Goal: Task Accomplishment & Management: Understand process/instructions

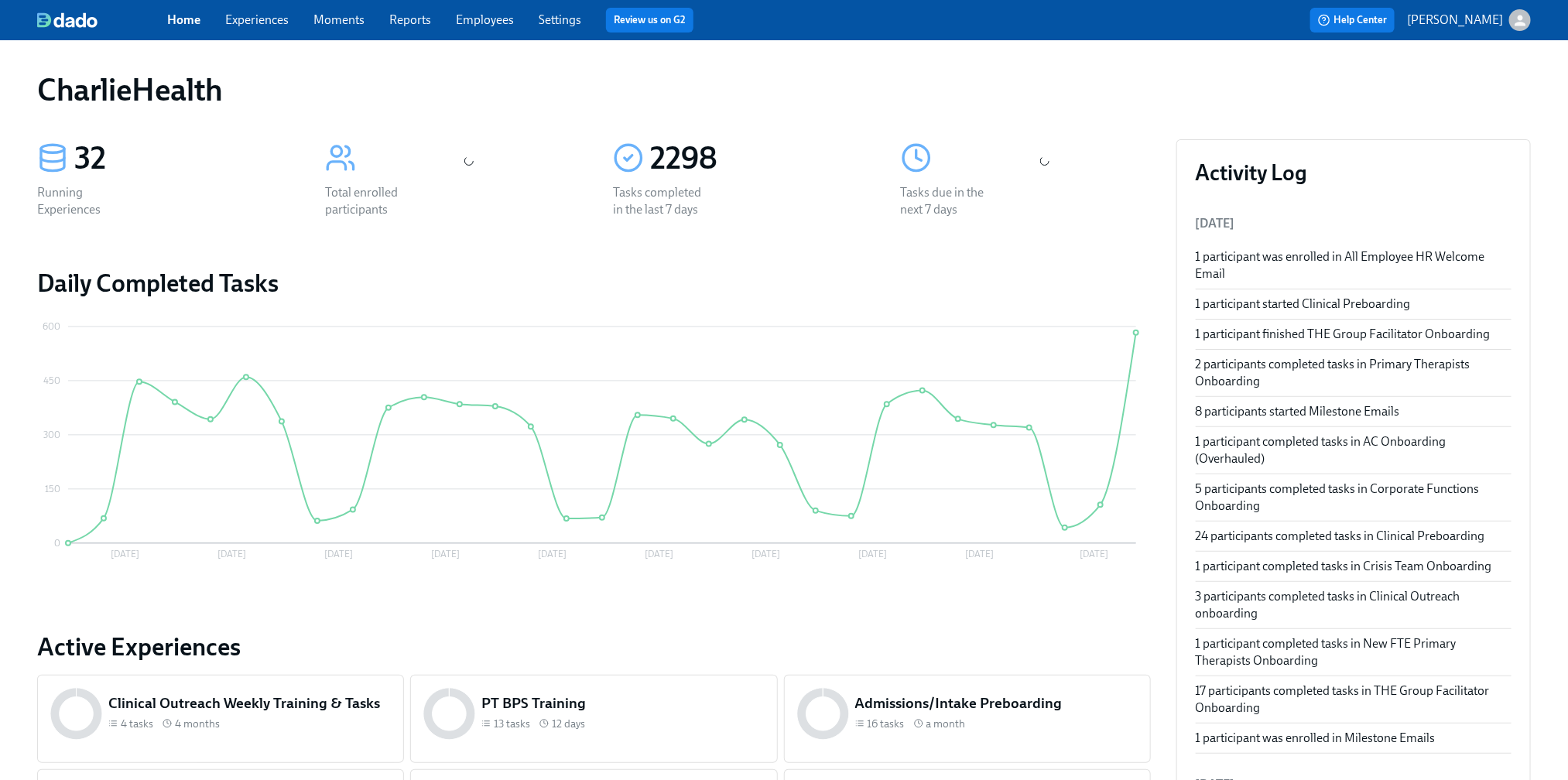
click at [264, 21] on link "Experiences" at bounding box center [257, 19] width 64 height 15
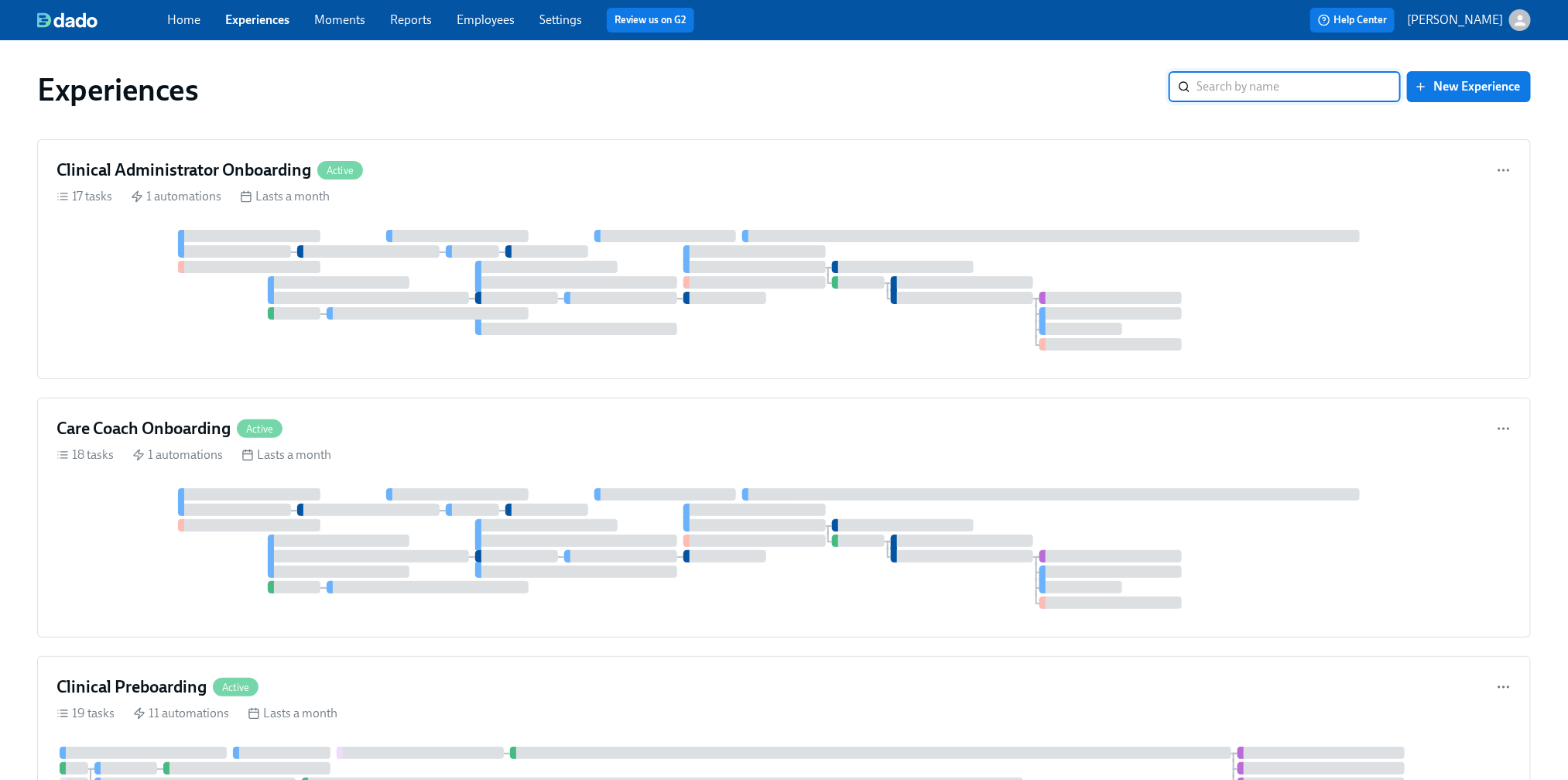
click at [1313, 89] on input "search" at bounding box center [1298, 86] width 204 height 30
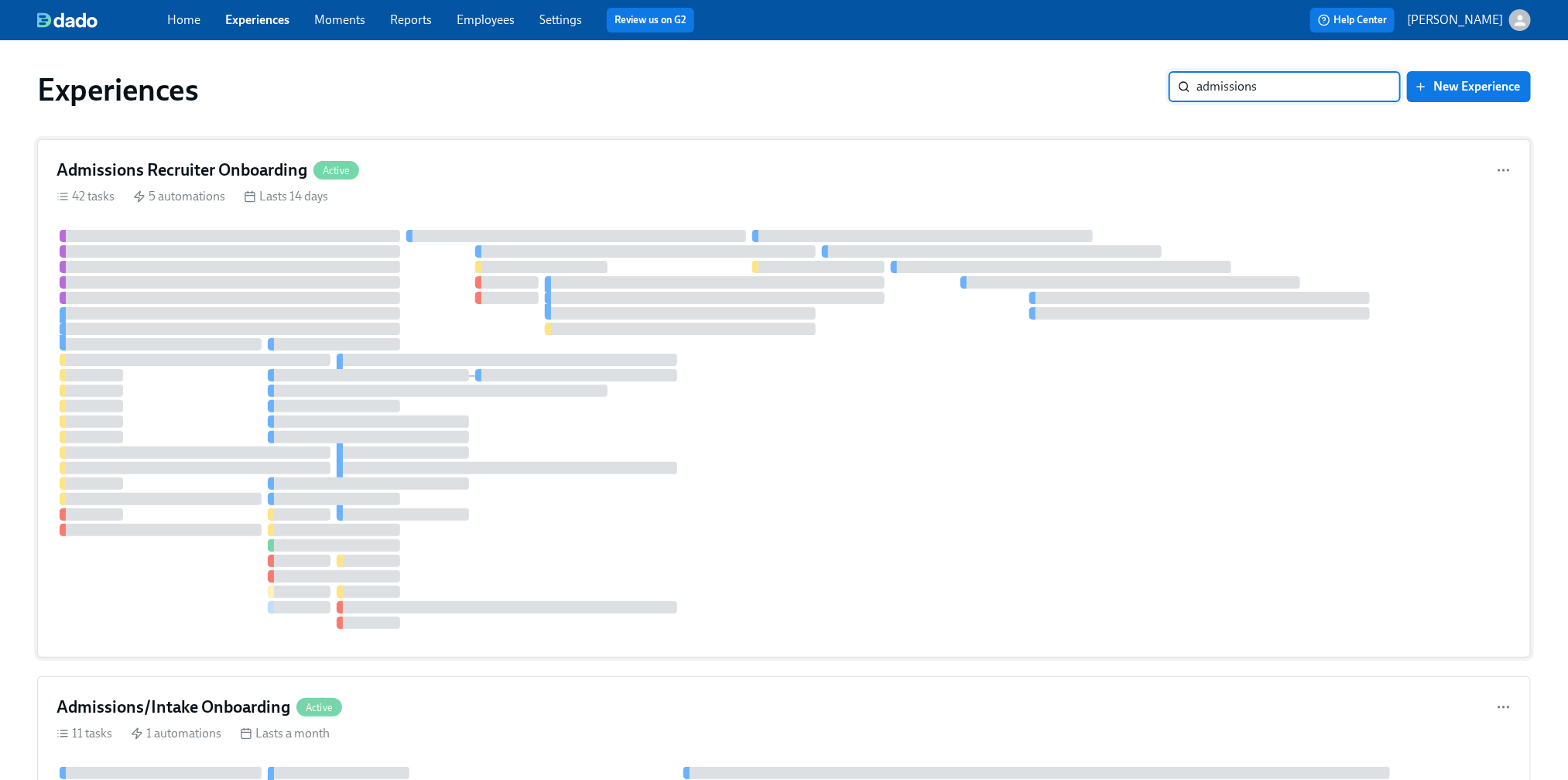
type input "admissions"
click at [536, 186] on div "Admissions Recruiter Onboarding Active 42 tasks 5 automations Lasts 14 days" at bounding box center [783, 398] width 1493 height 518
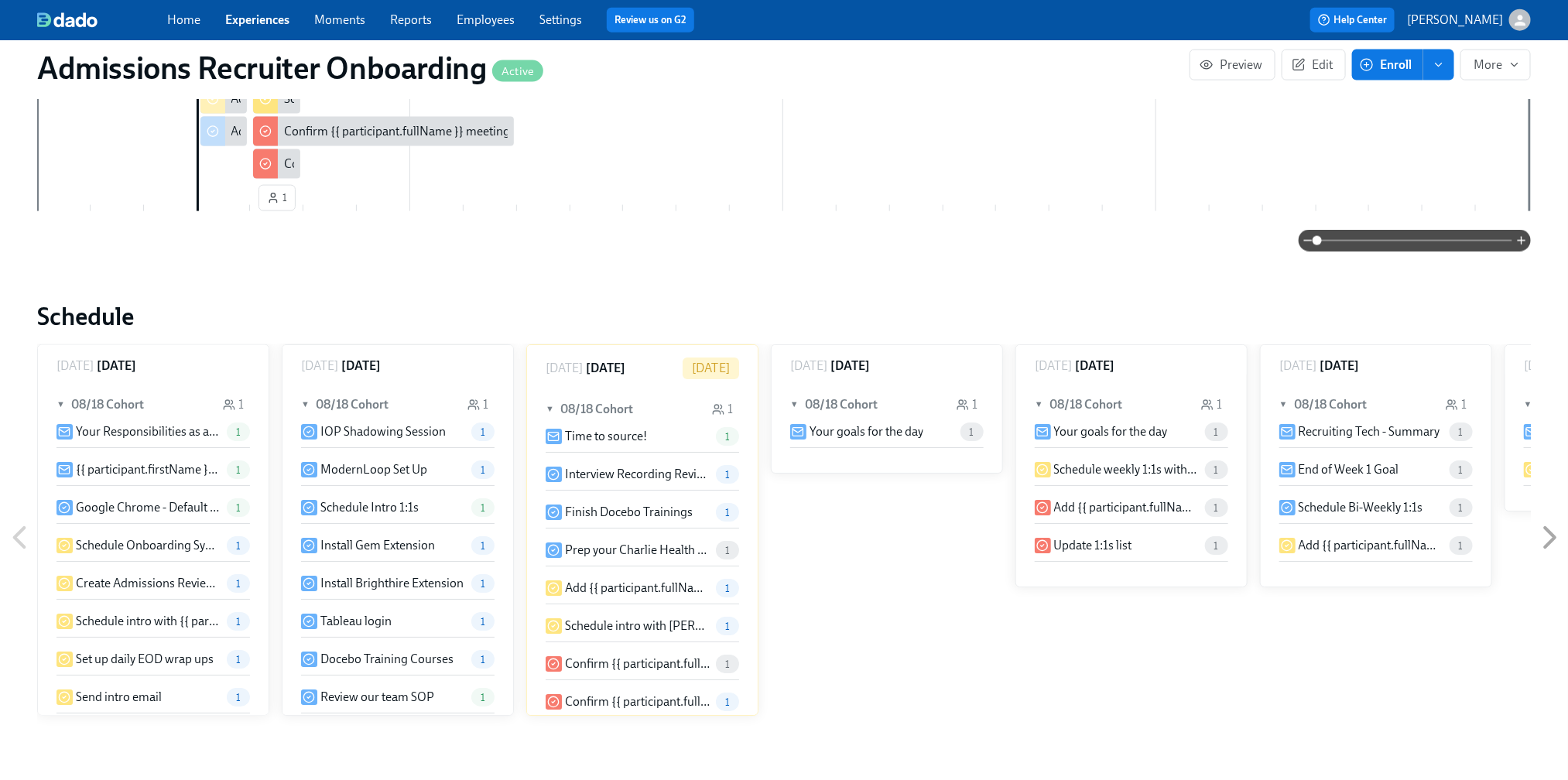
scroll to position [0, 483]
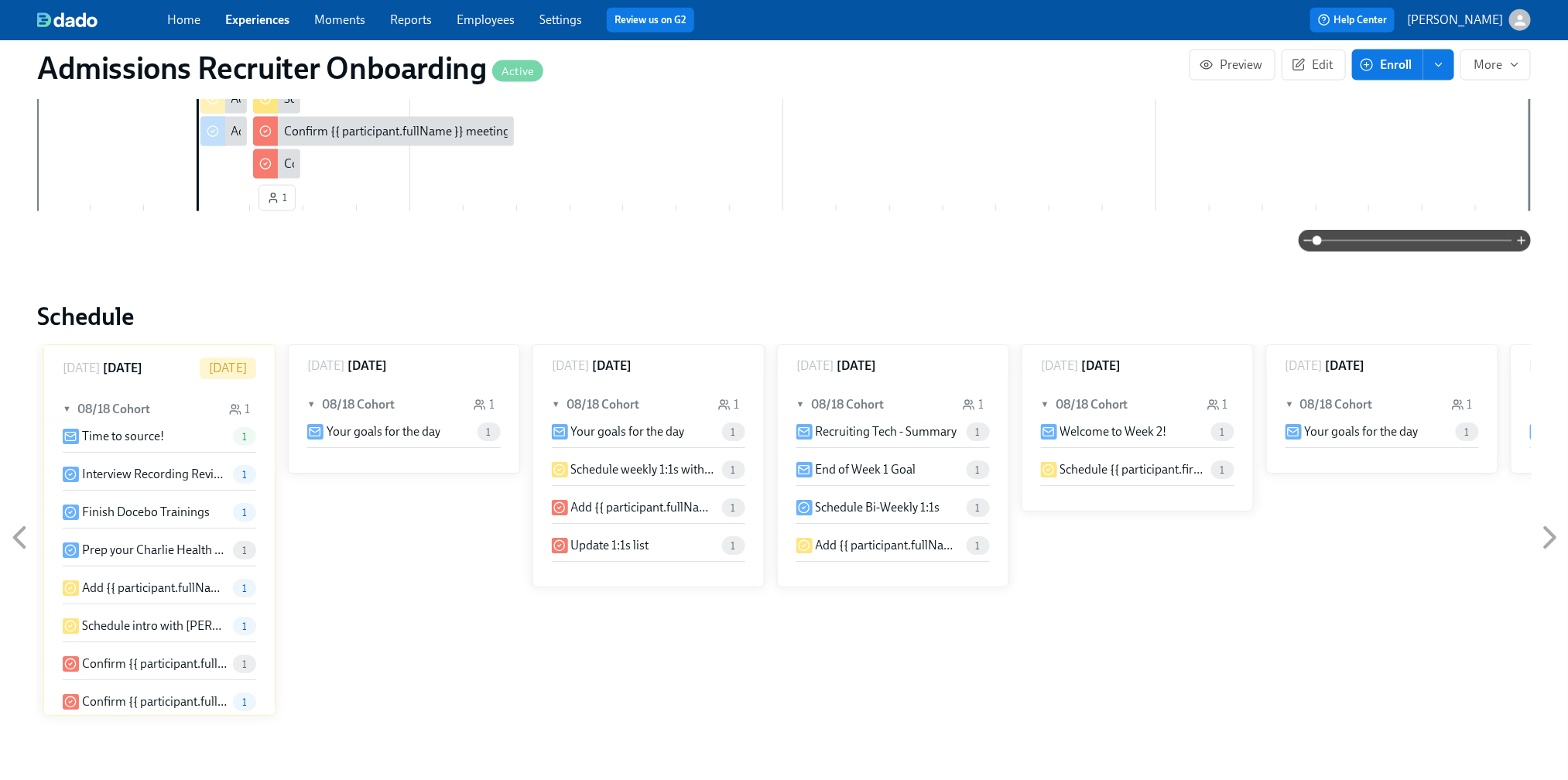
click at [17, 529] on icon at bounding box center [19, 538] width 10 height 19
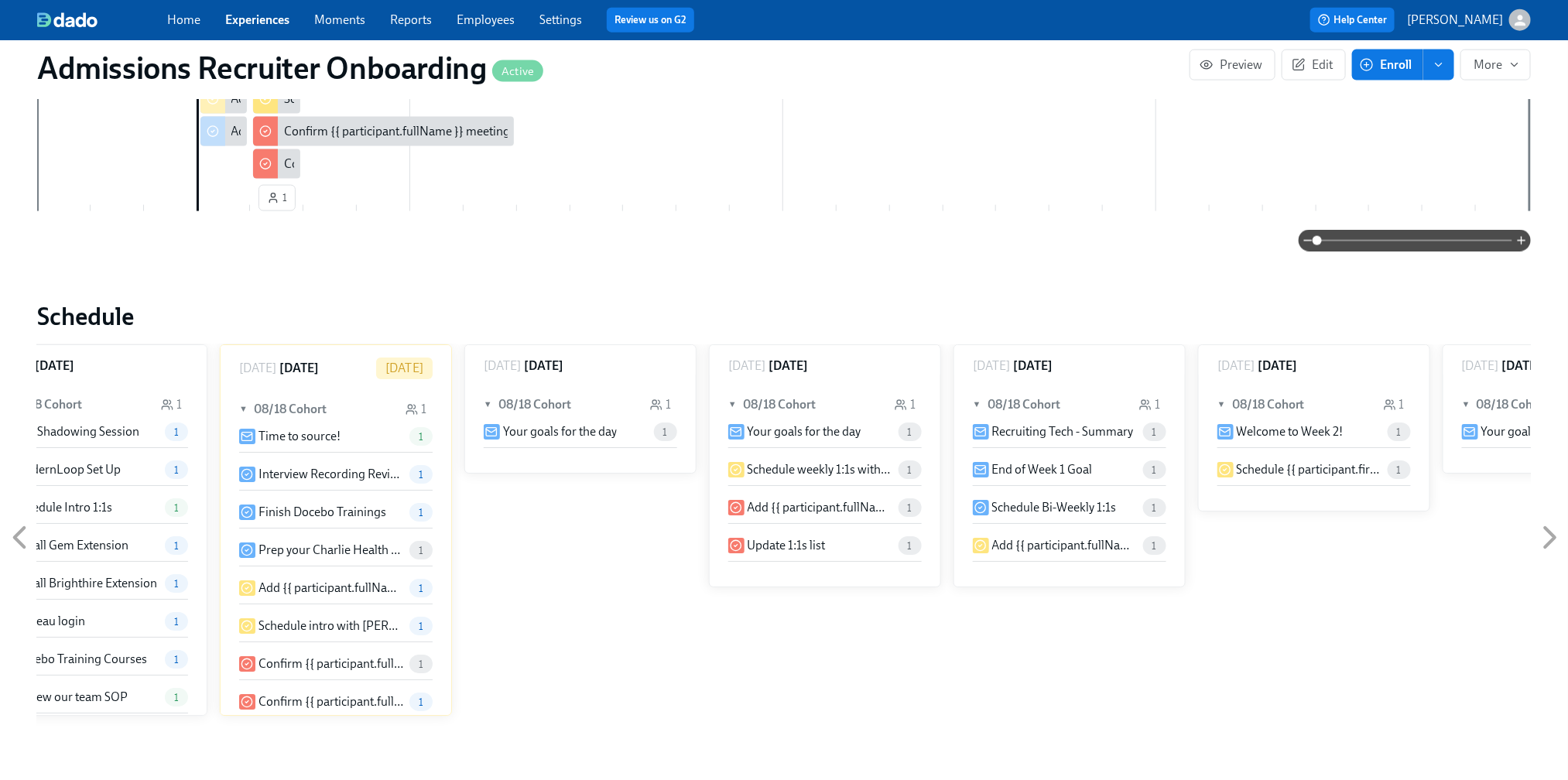
scroll to position [0, 239]
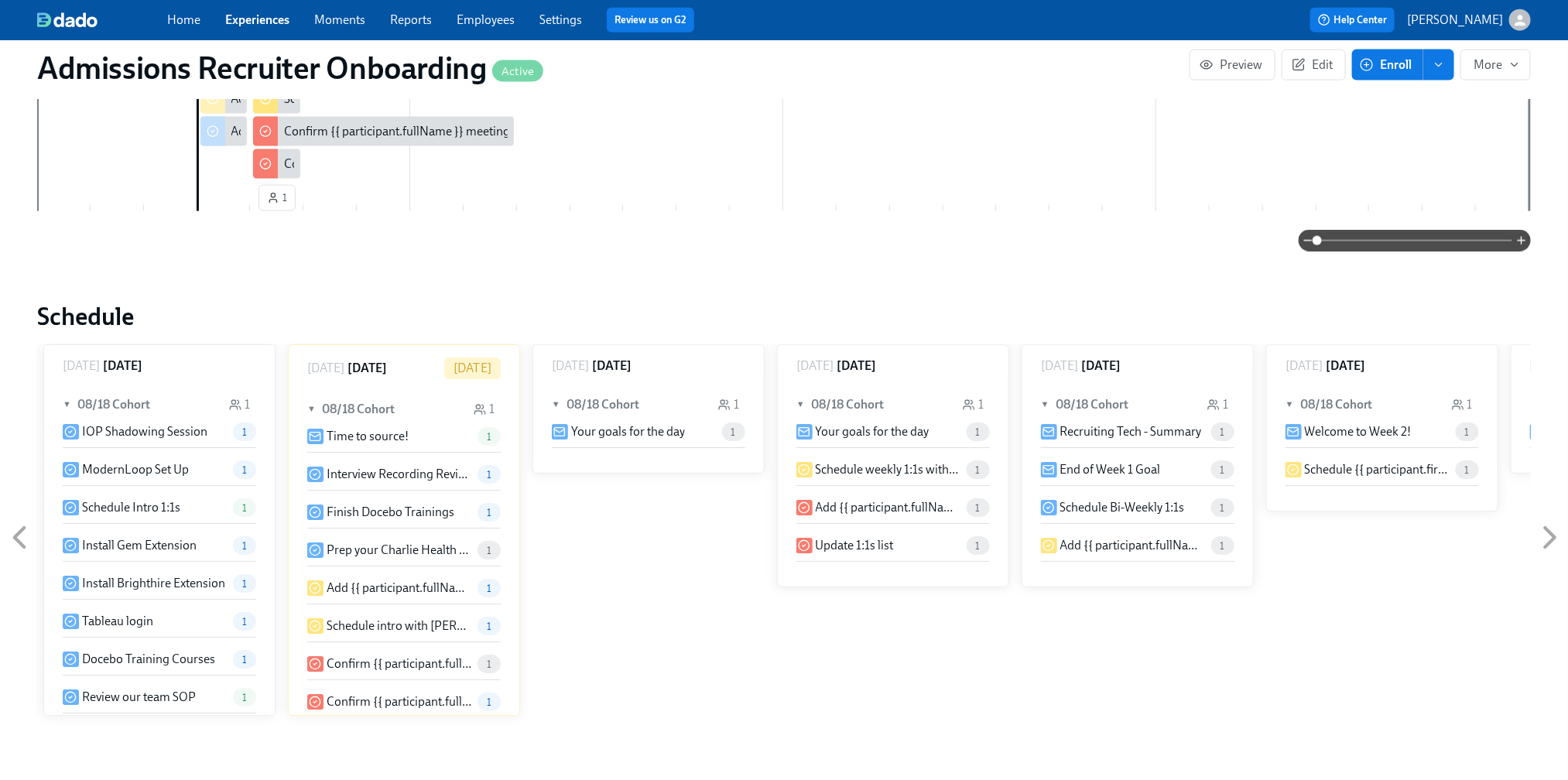
click at [17, 529] on icon at bounding box center [19, 538] width 10 height 19
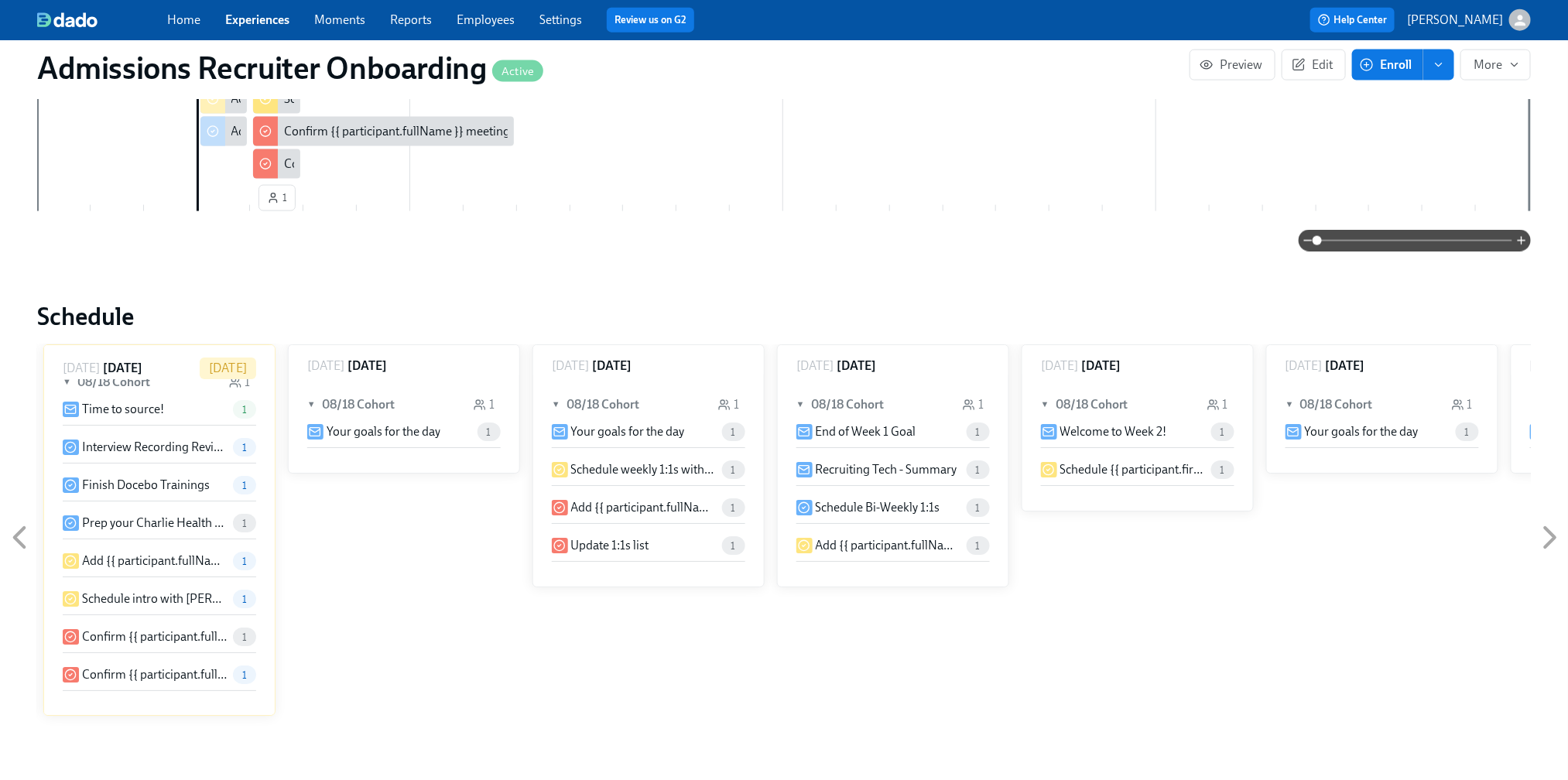
scroll to position [0, 0]
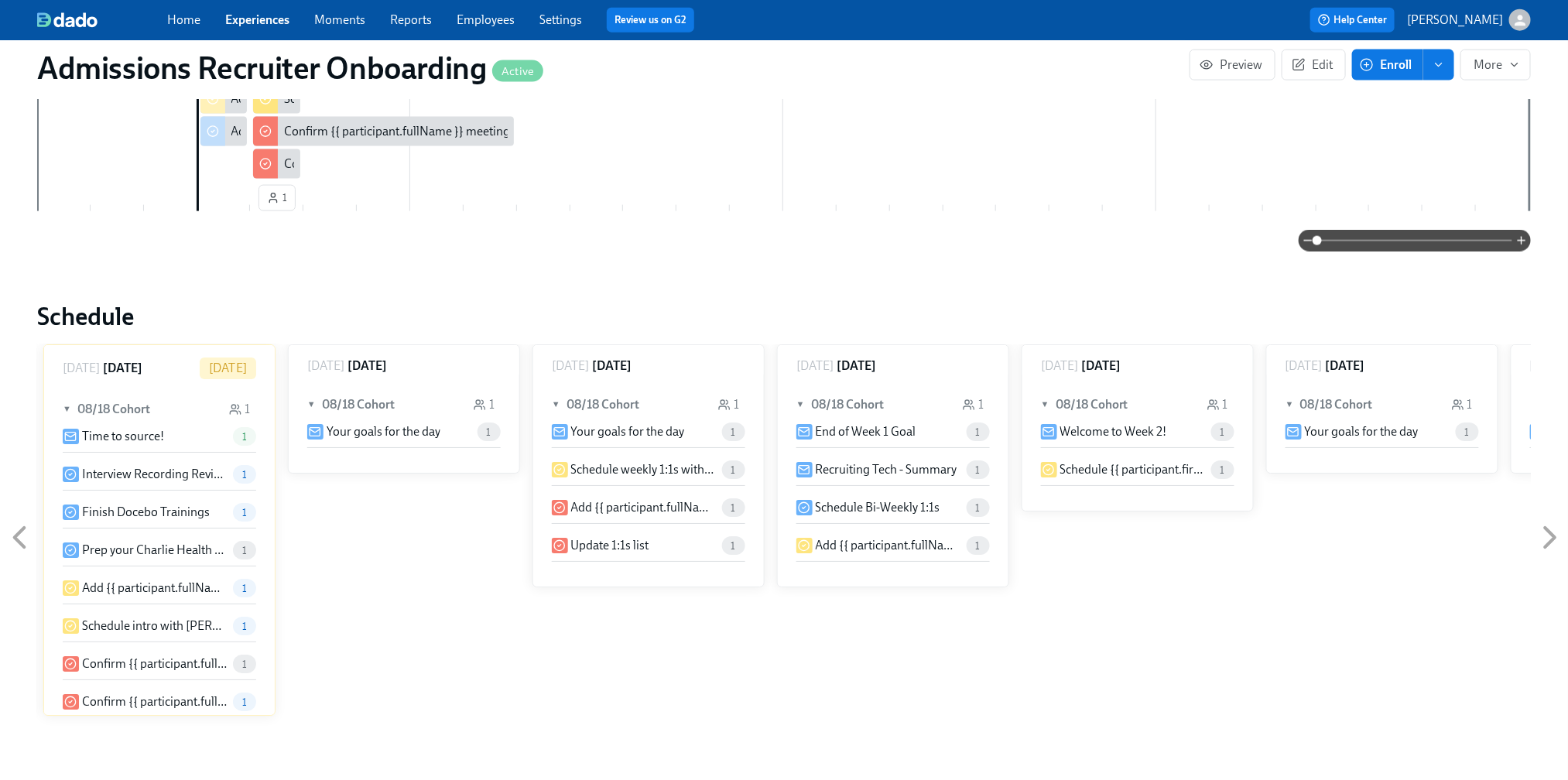
click at [18, 519] on icon at bounding box center [19, 538] width 39 height 39
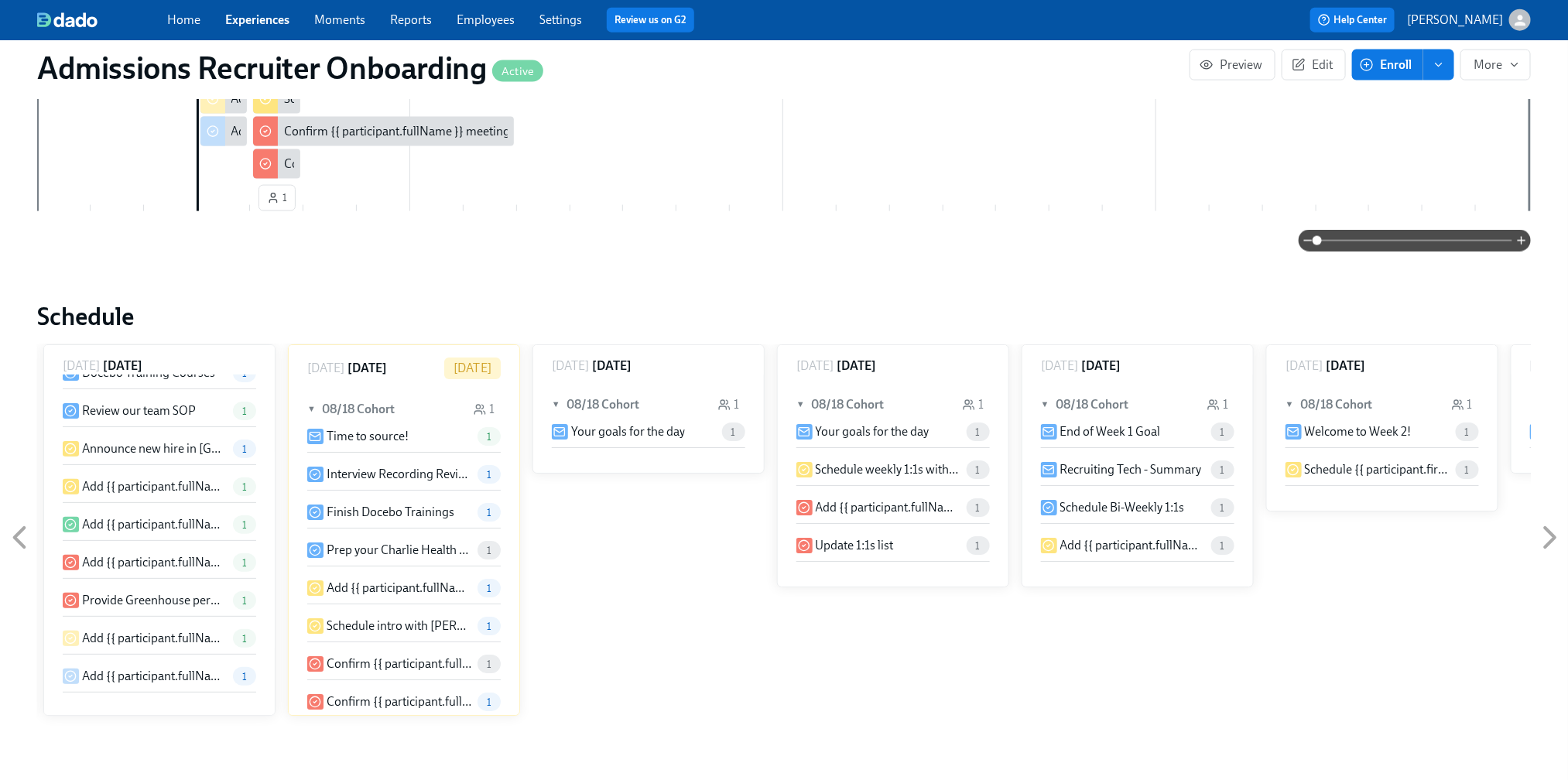
scroll to position [287, 0]
click at [145, 628] on p "Add {{ participant.fullName }} to the PIP Dashboard in [GEOGRAPHIC_DATA]" at bounding box center [154, 637] width 144 height 17
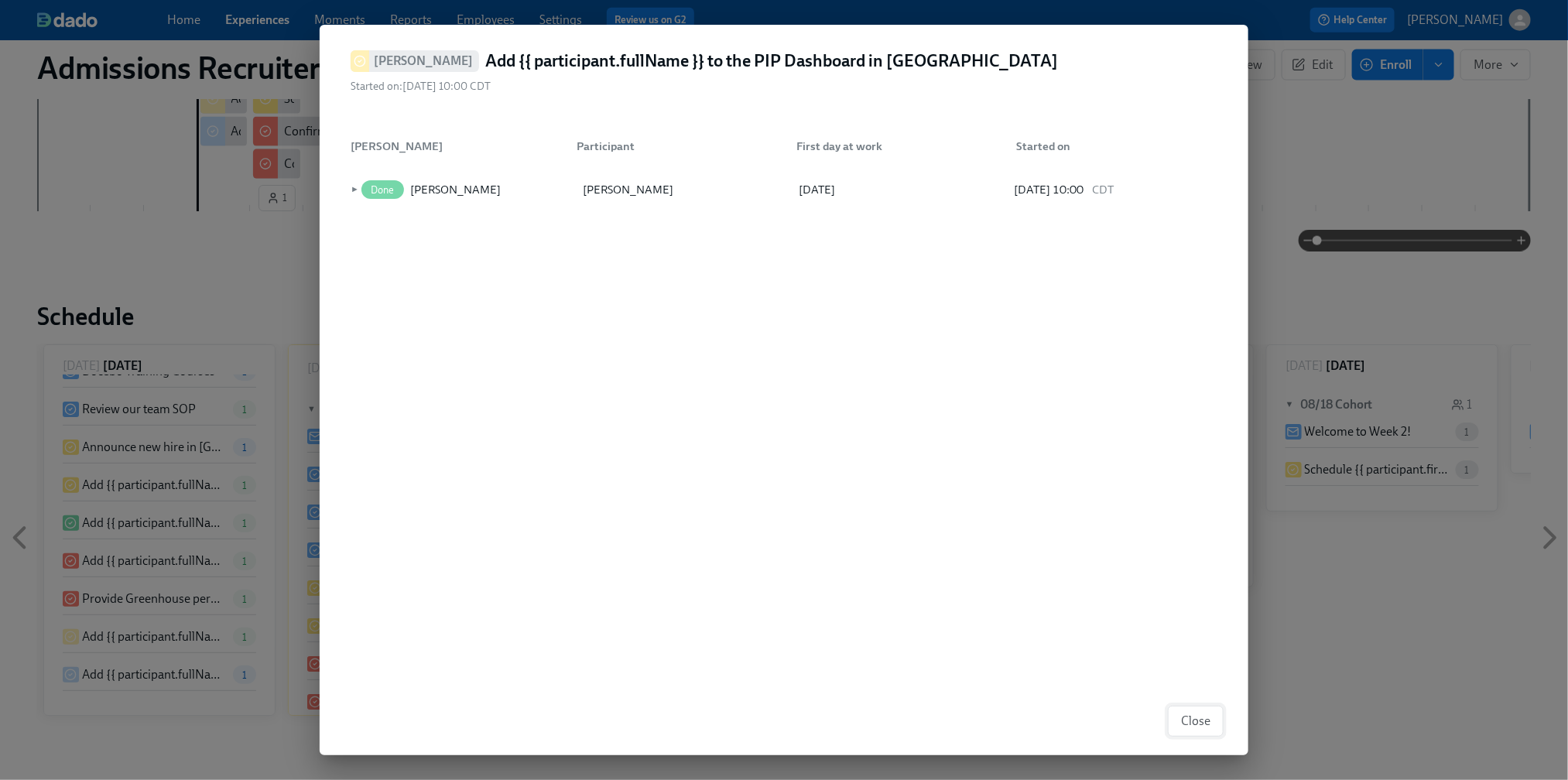
click at [1181, 710] on button "Close" at bounding box center [1195, 720] width 55 height 30
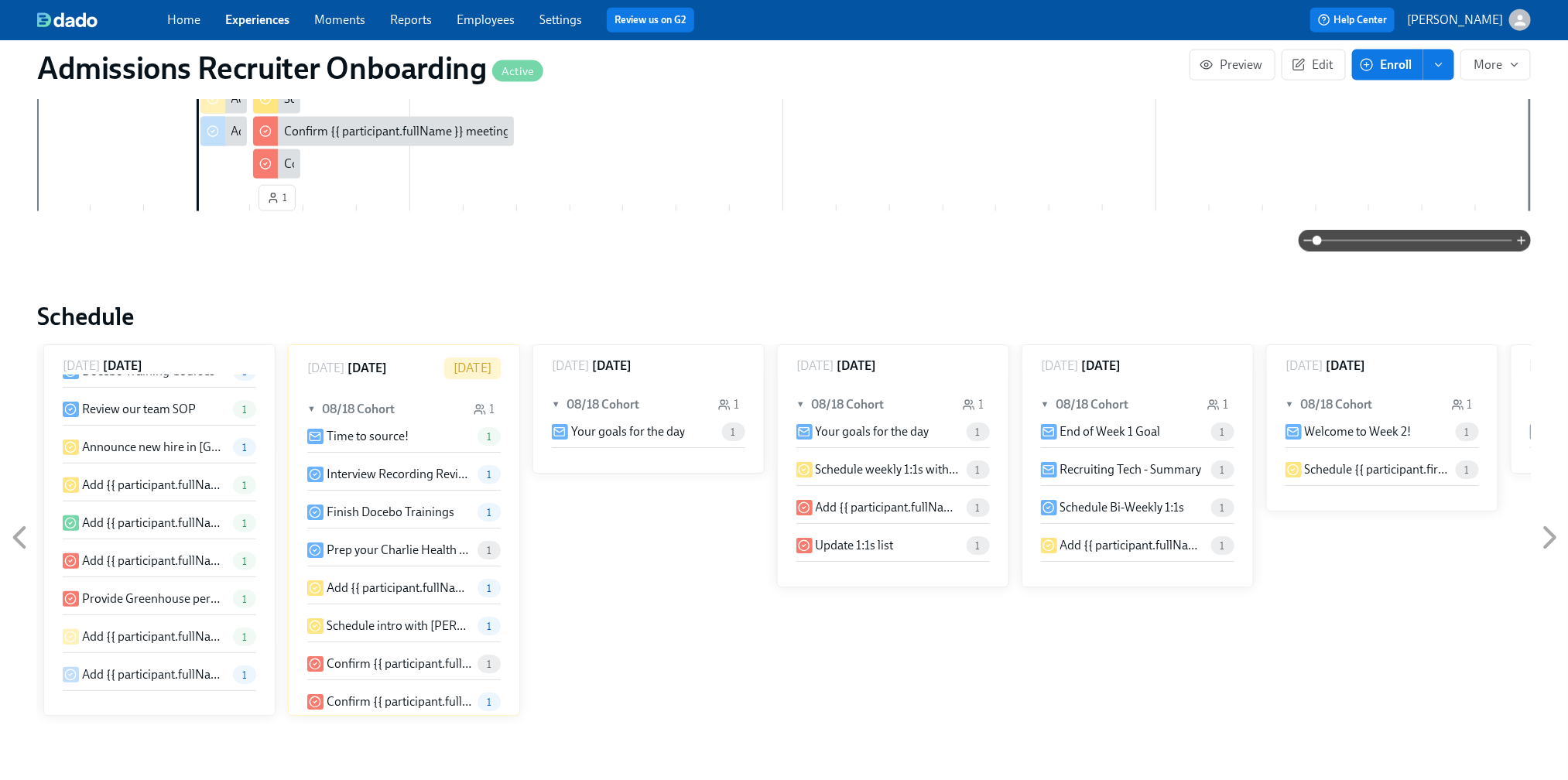
click at [118, 666] on p "Add {{ participant.fullName }} to PIP Dashboard in [GEOGRAPHIC_DATA]" at bounding box center [154, 675] width 144 height 17
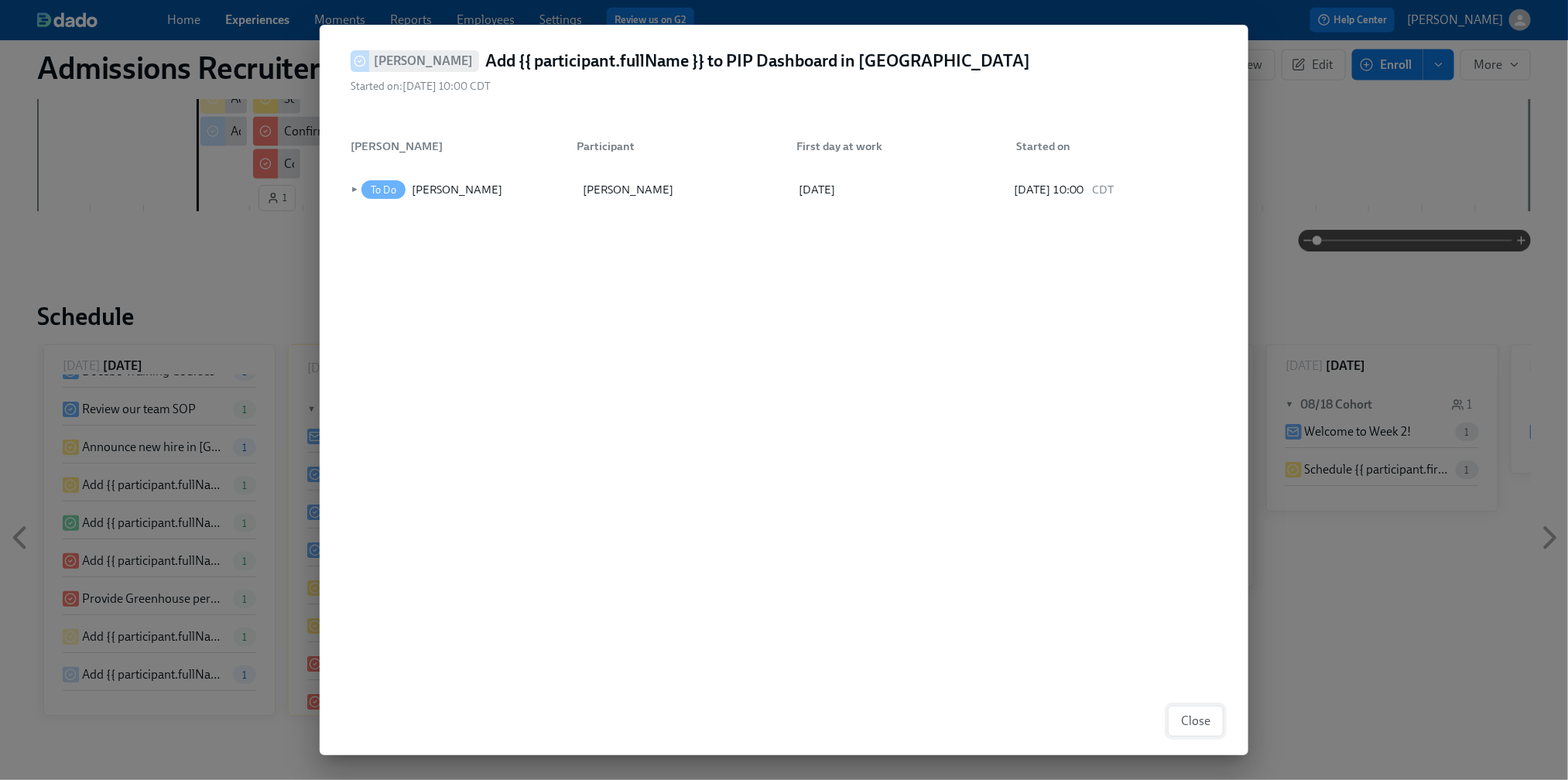
click at [1186, 712] on button "Close" at bounding box center [1195, 720] width 55 height 30
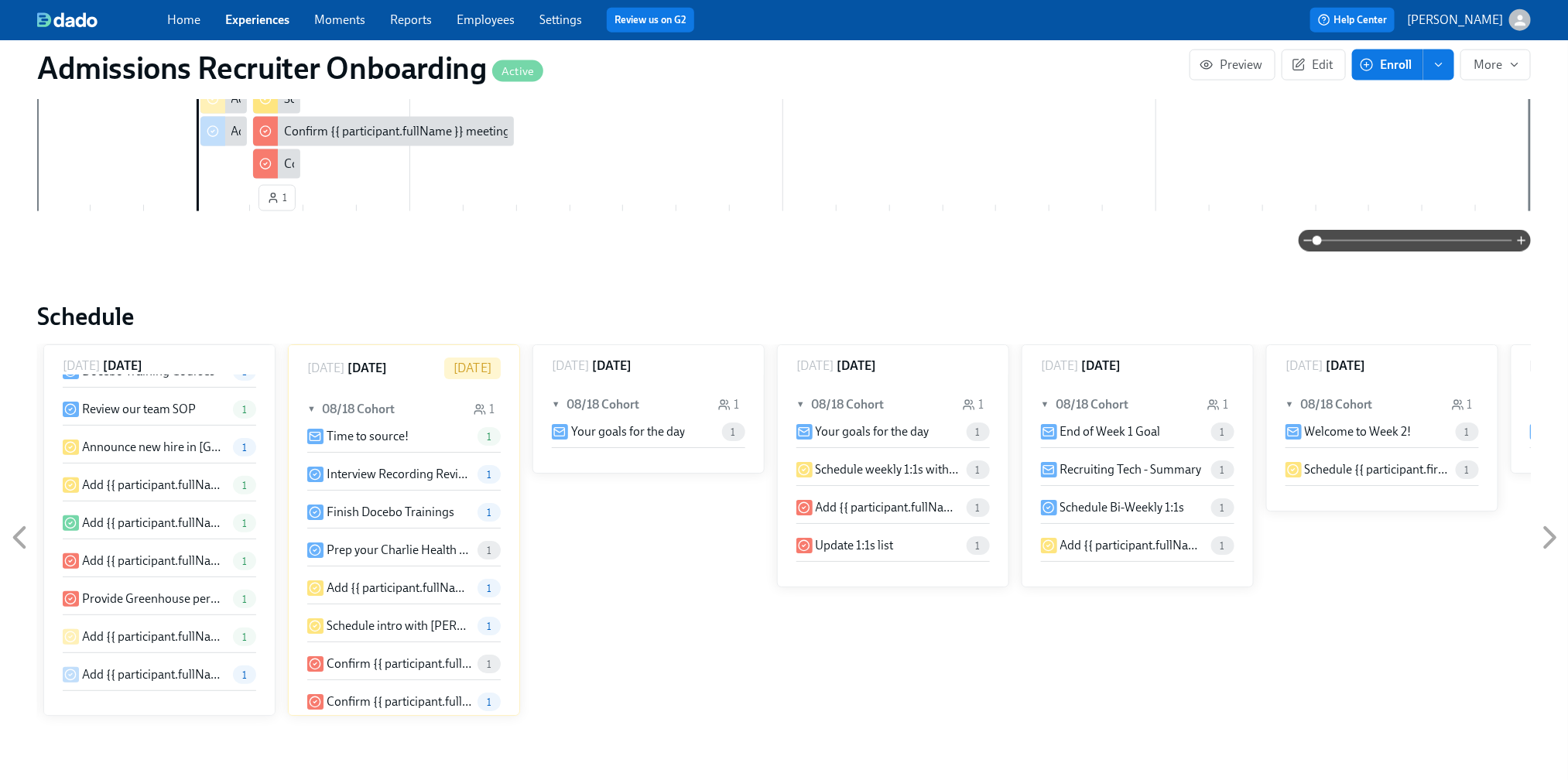
click at [128, 553] on p "Add {{ participant.fullName }} to all Admissions recruiting slack channels" at bounding box center [154, 561] width 144 height 17
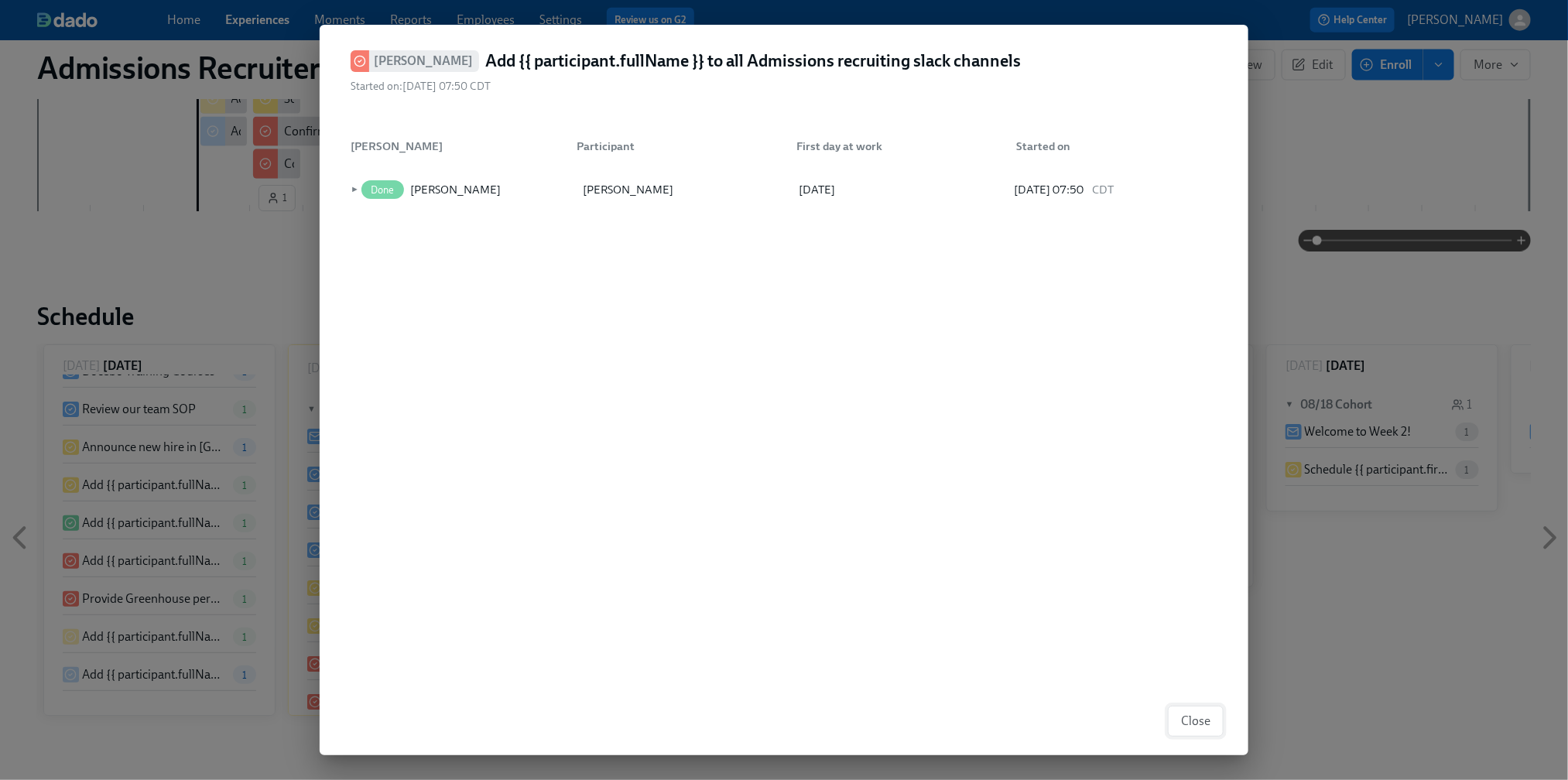
click at [1183, 718] on span "Close" at bounding box center [1195, 721] width 30 height 16
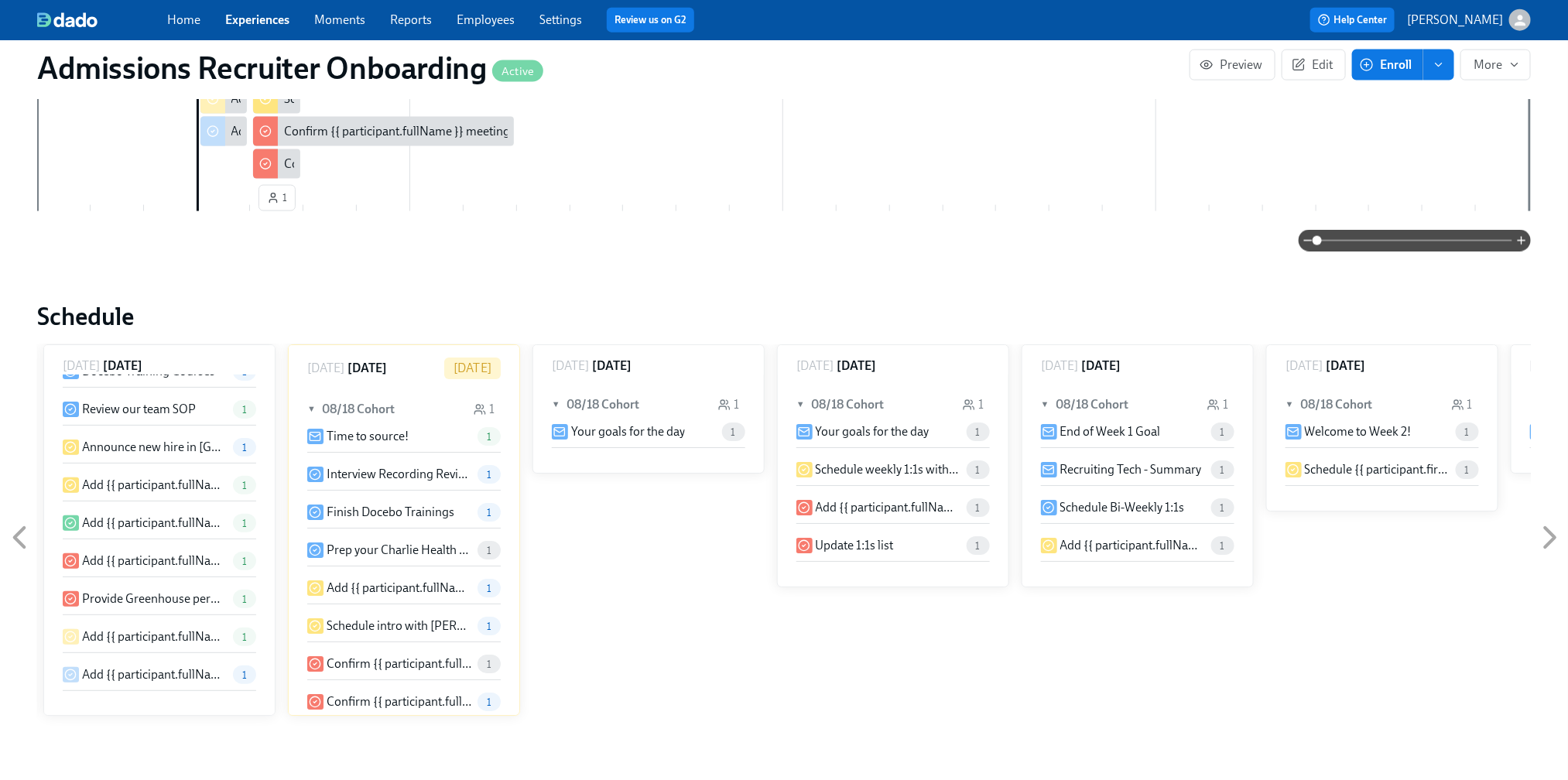
scroll to position [260, 0]
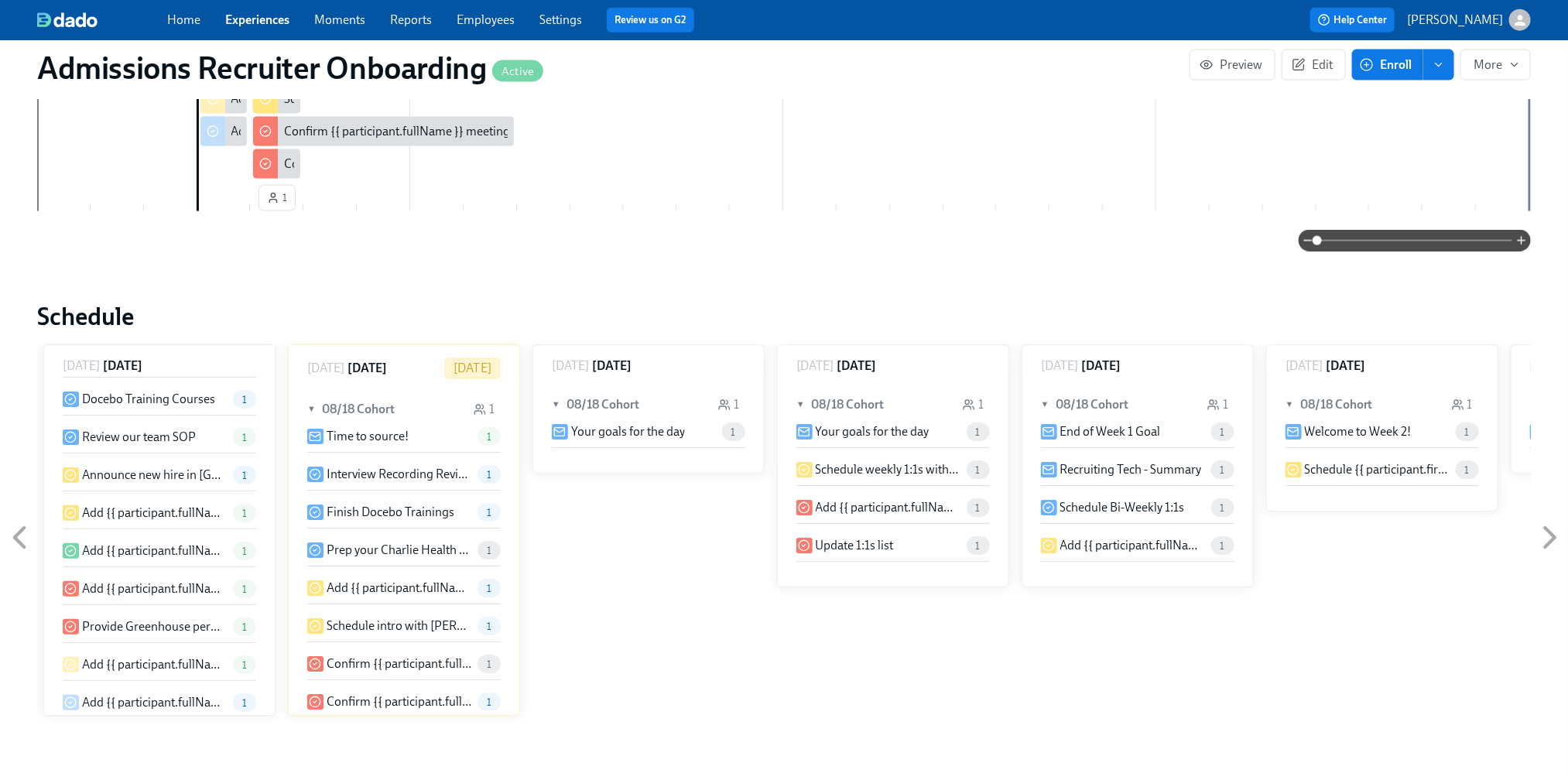
click at [178, 505] on p "Add {{ participant.fullName }} to Weekly Team Meeting" at bounding box center [154, 513] width 144 height 17
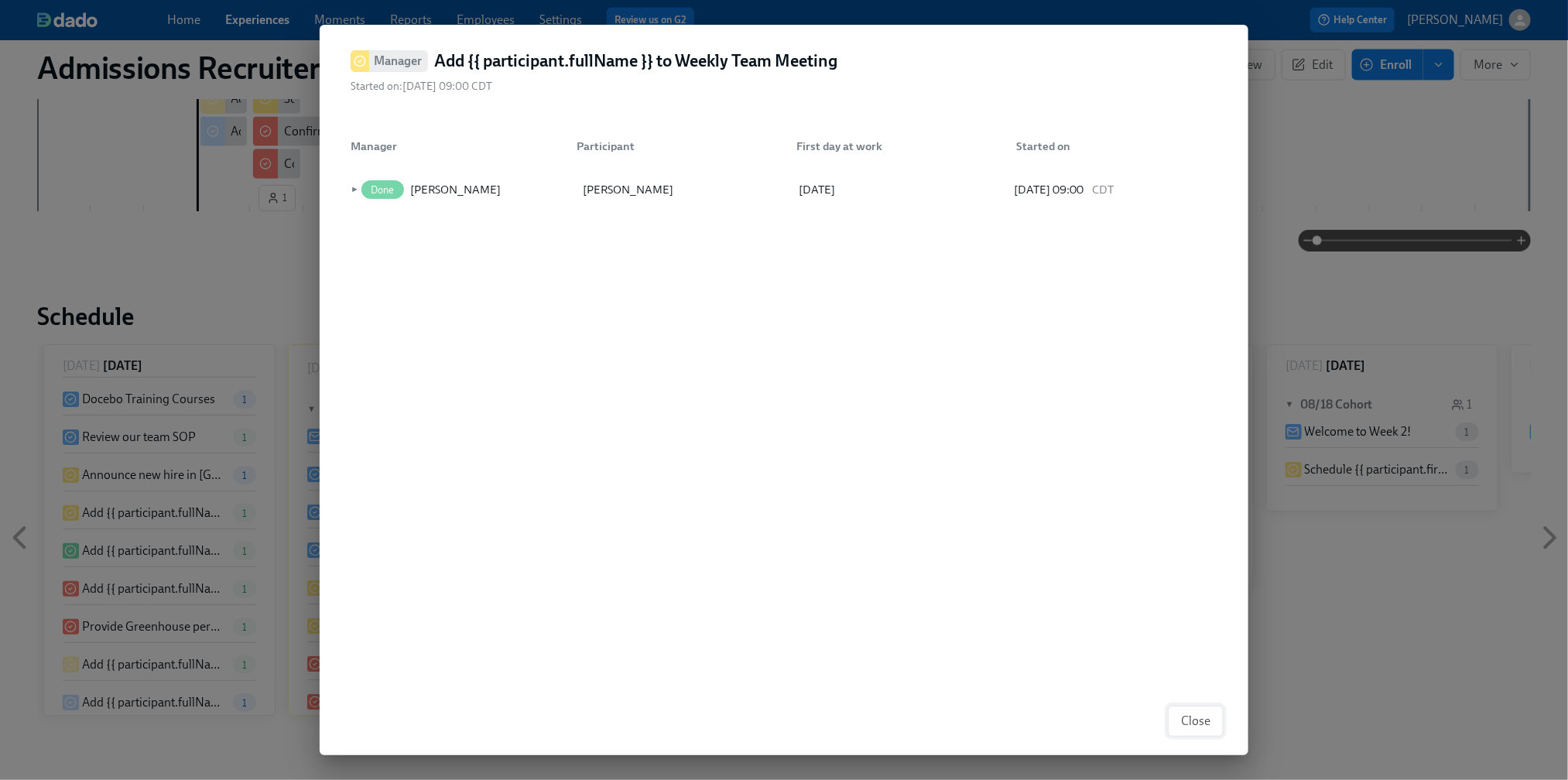
click at [1194, 717] on span "Close" at bounding box center [1195, 721] width 30 height 16
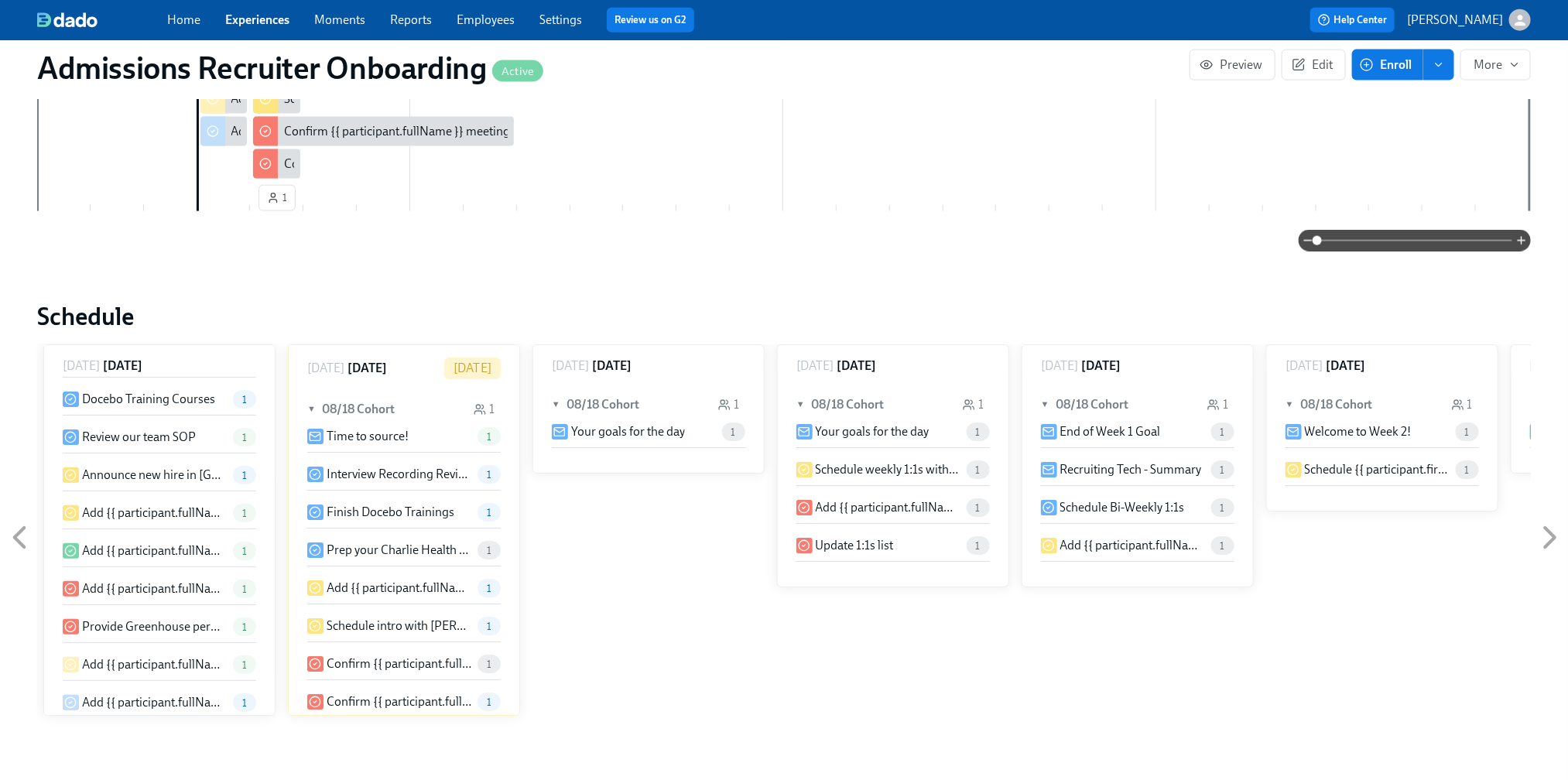
scroll to position [287, 0]
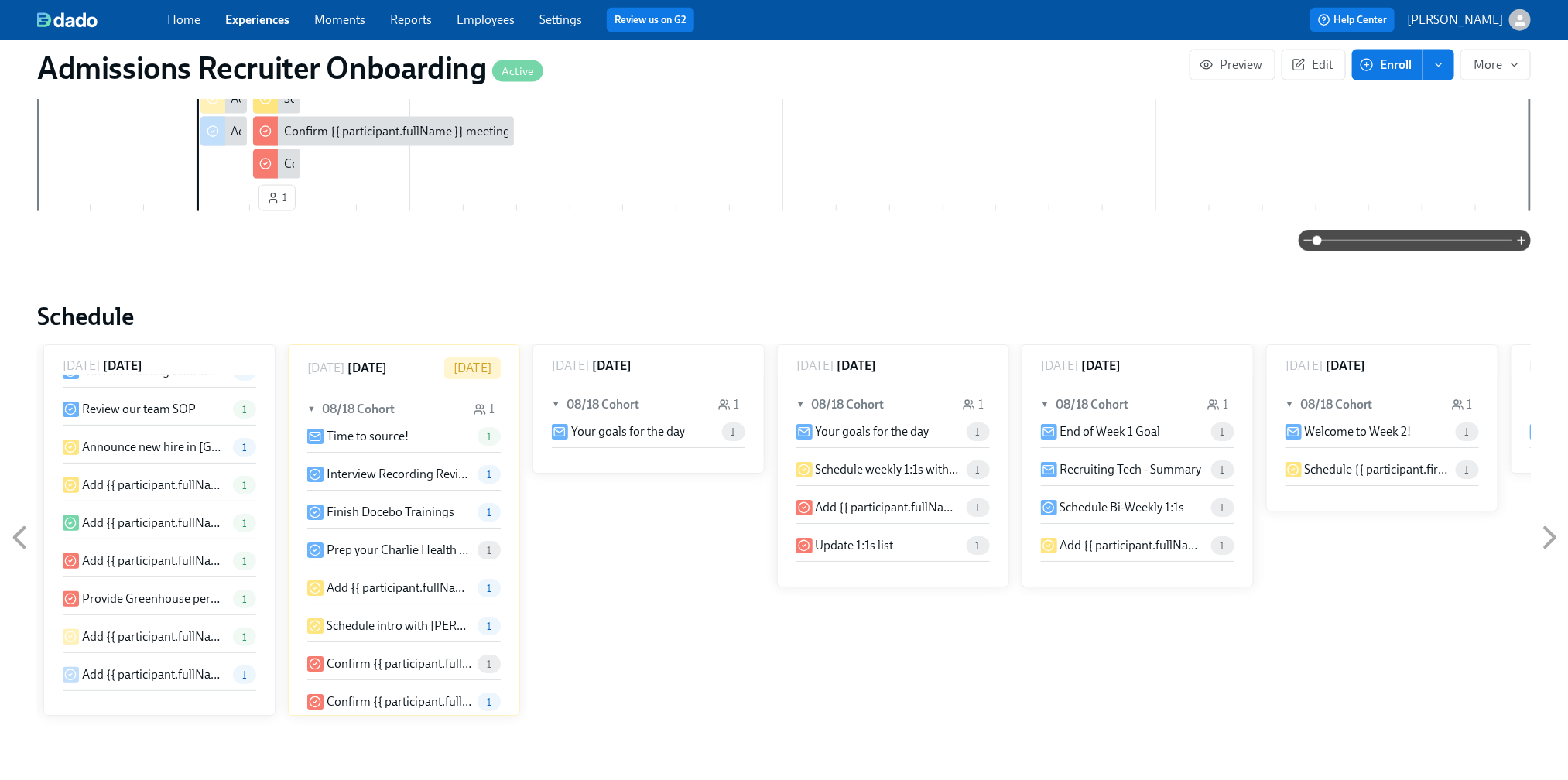
click at [144, 666] on p "Add {{ participant.fullName }} to PIP Dashboard in [GEOGRAPHIC_DATA]" at bounding box center [154, 675] width 144 height 17
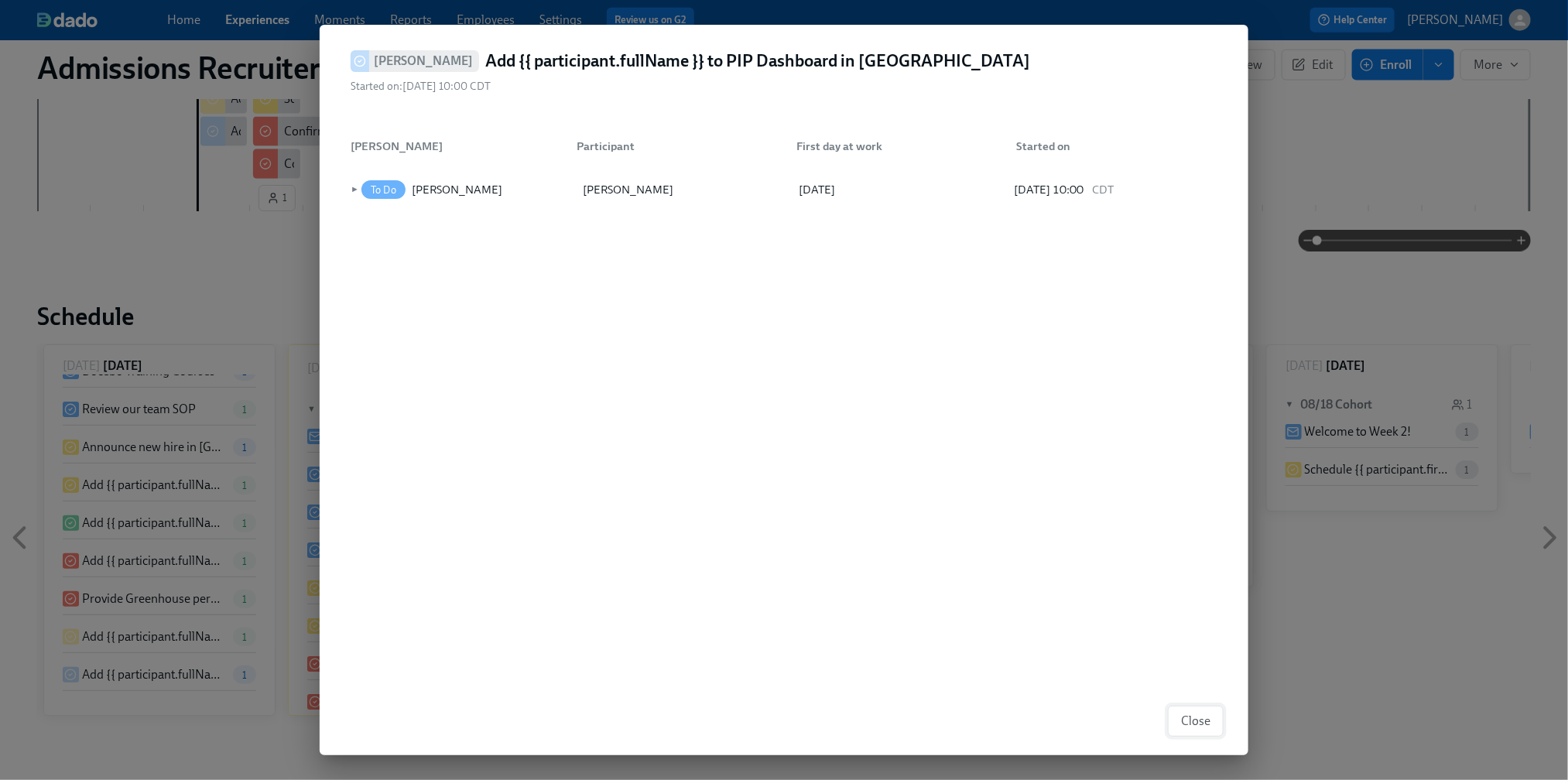
click at [1180, 713] on button "Close" at bounding box center [1195, 720] width 55 height 30
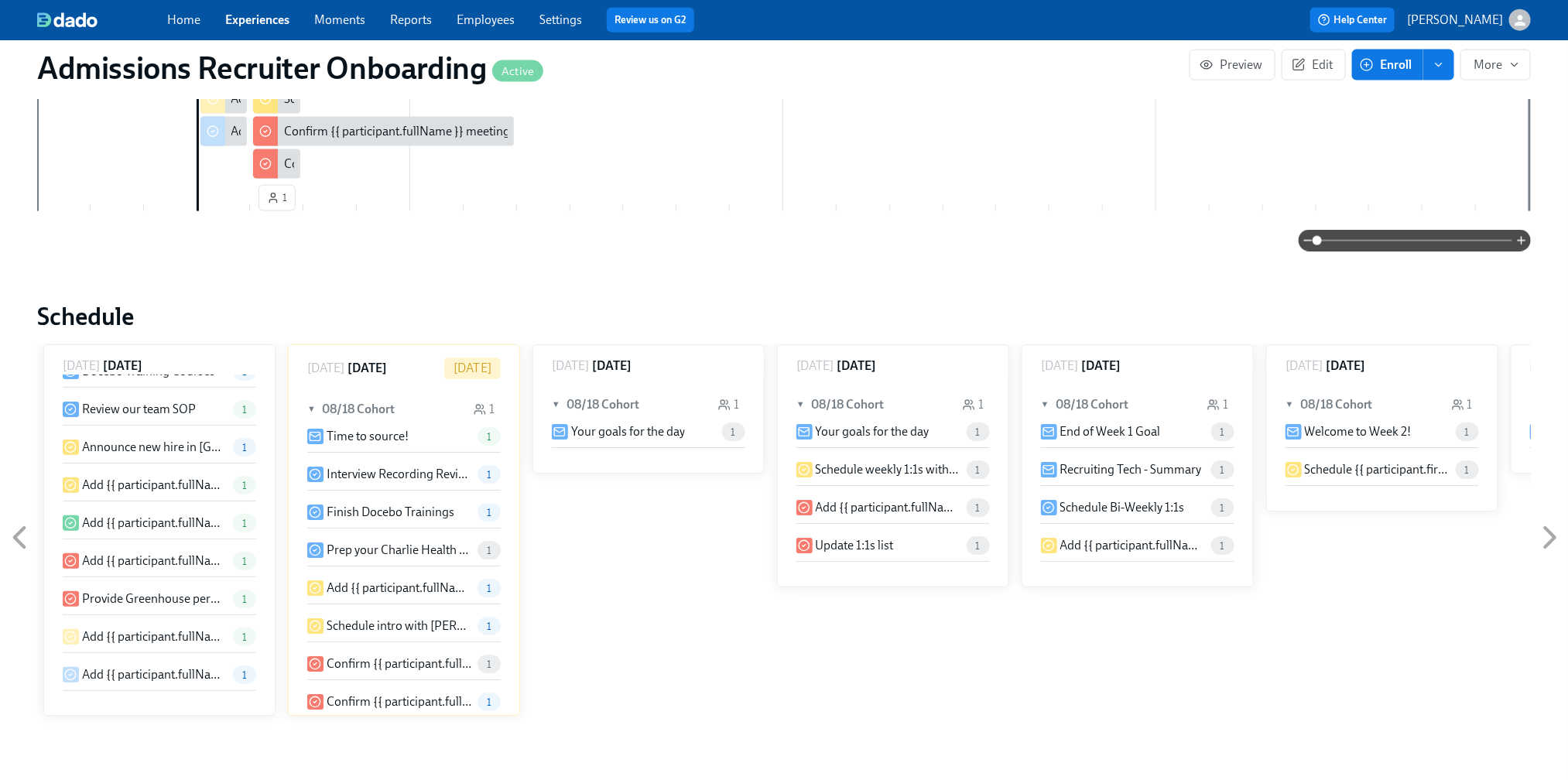
click at [173, 628] on p "Add {{ participant.fullName }} to the PIP Dashboard in [GEOGRAPHIC_DATA]" at bounding box center [154, 637] width 144 height 17
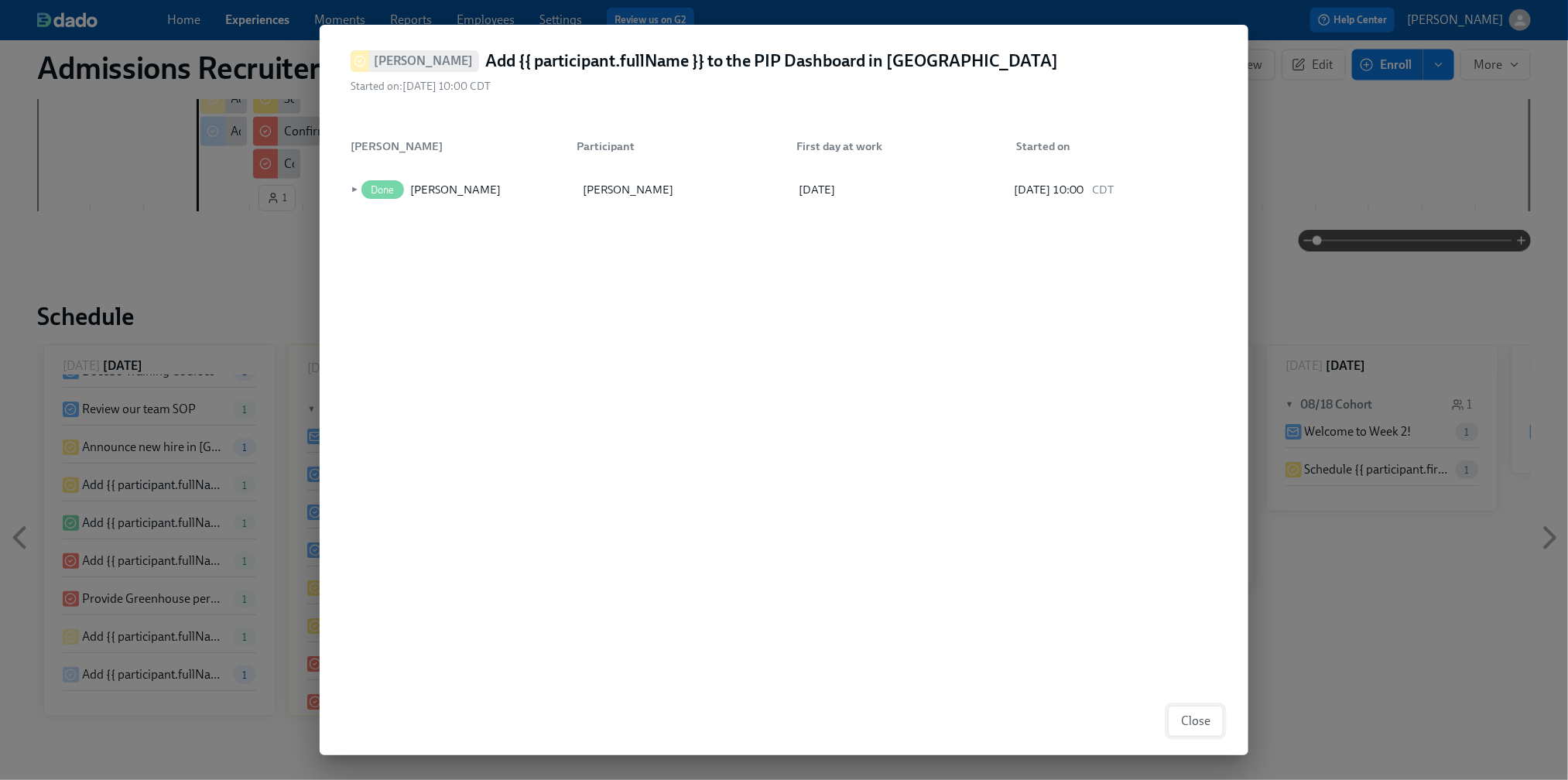
click at [1194, 726] on span "Close" at bounding box center [1195, 721] width 30 height 16
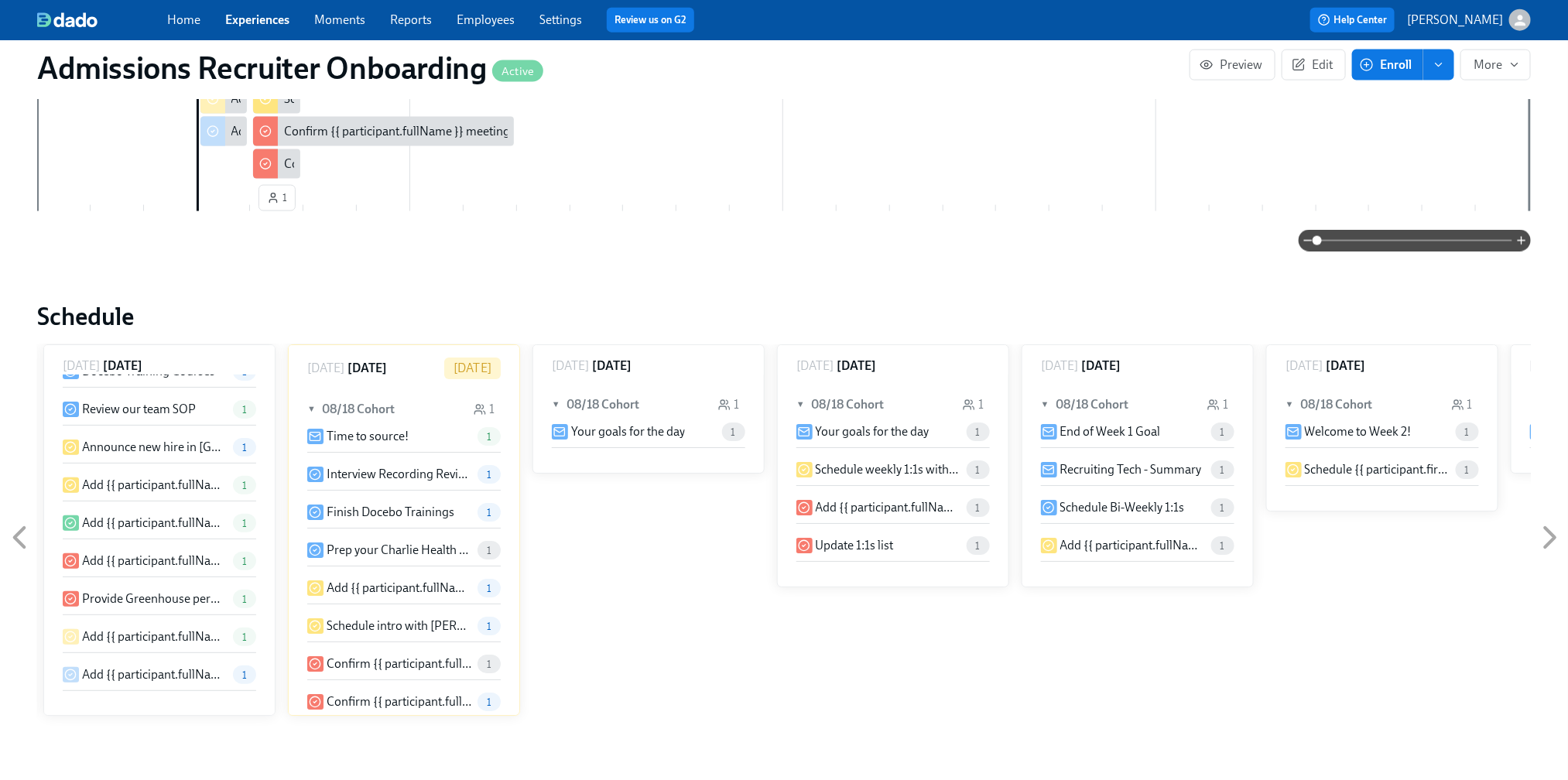
click at [126, 515] on p "Add {{ participant.fullName }} to Tableau Dashboard" at bounding box center [154, 523] width 144 height 17
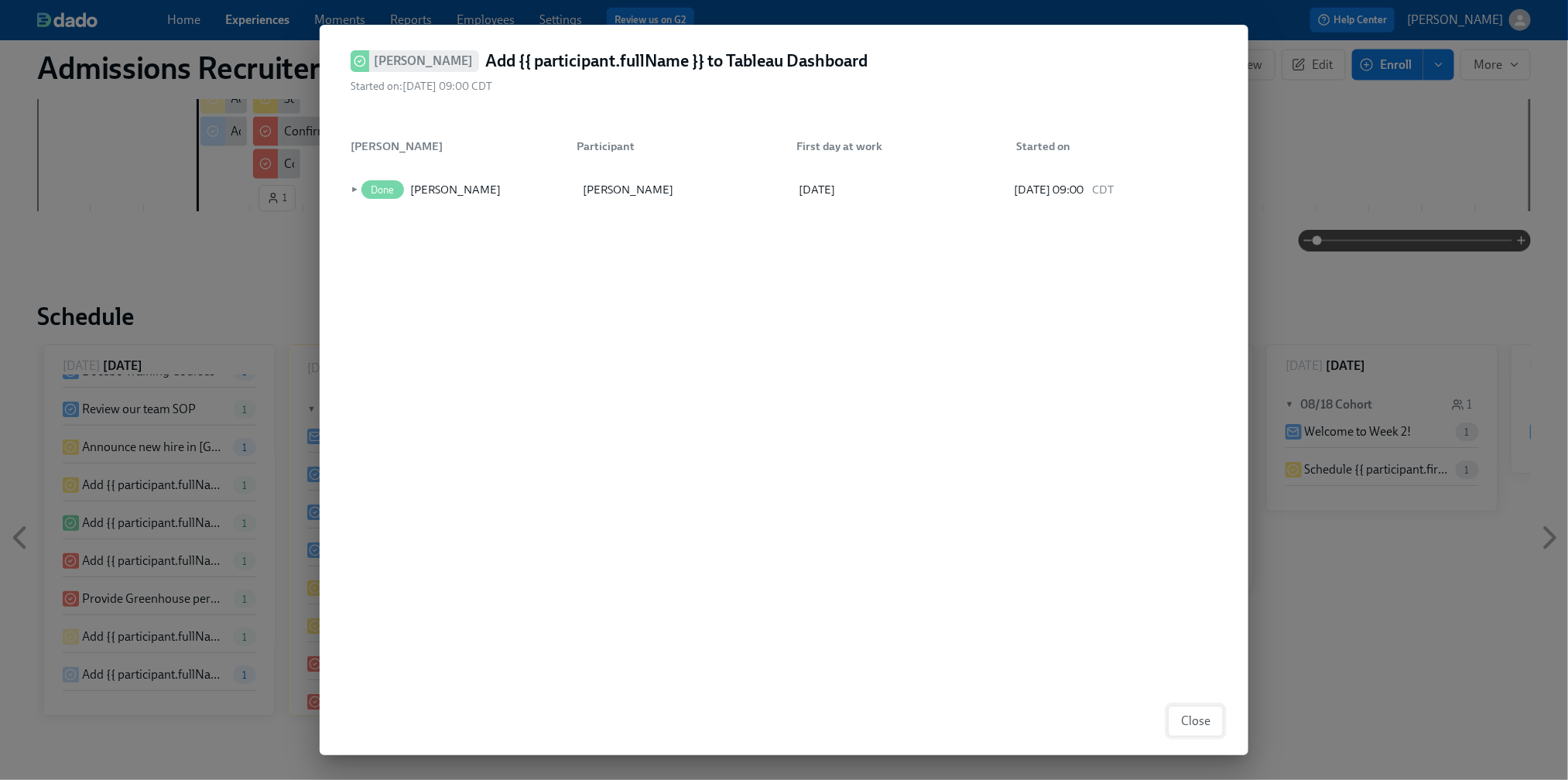
click at [1182, 717] on span "Close" at bounding box center [1195, 721] width 30 height 16
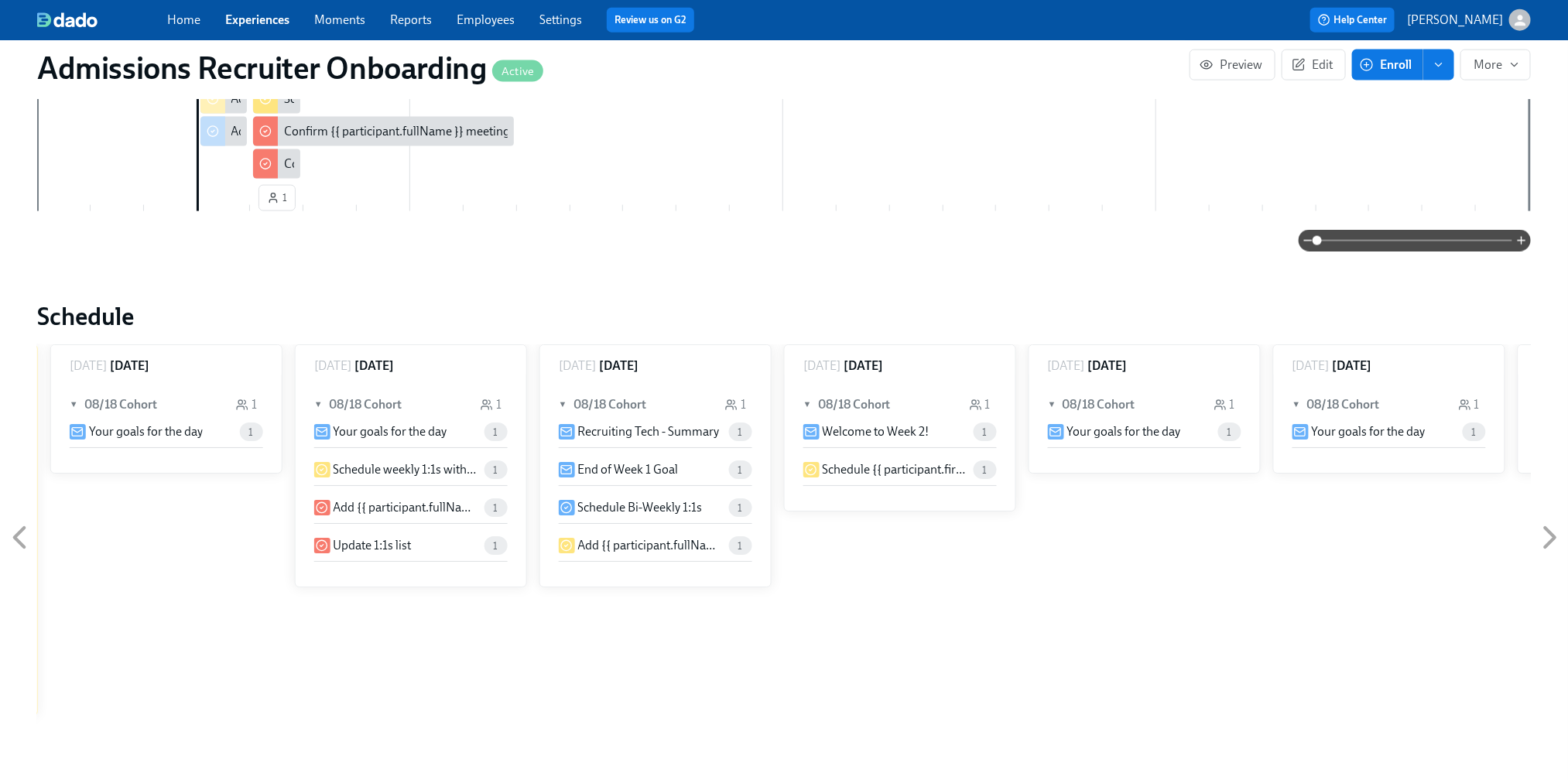
scroll to position [0, 721]
click at [21, 518] on icon at bounding box center [19, 538] width 39 height 39
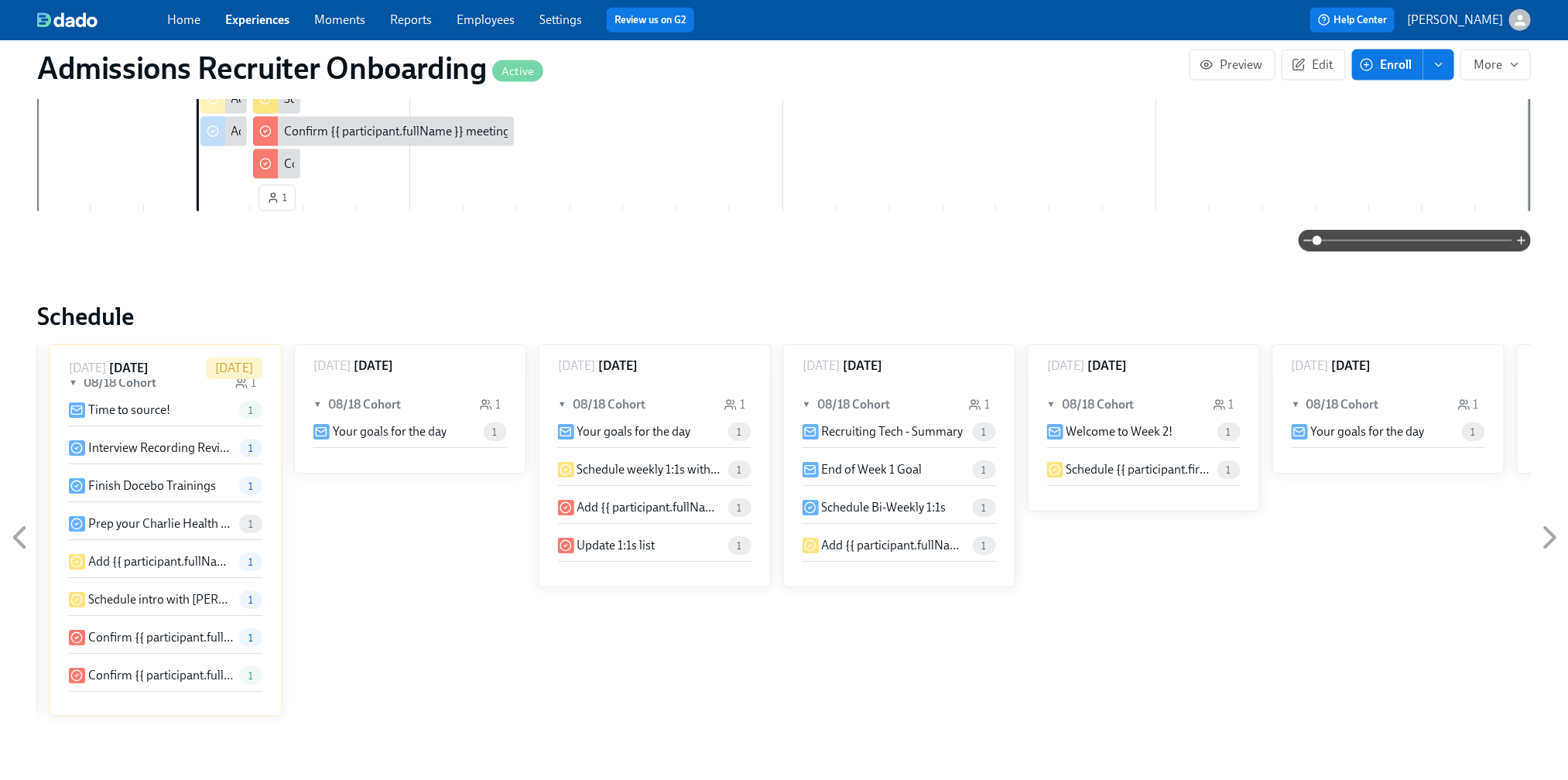
scroll to position [27, 0]
click at [26, 518] on icon at bounding box center [19, 538] width 39 height 39
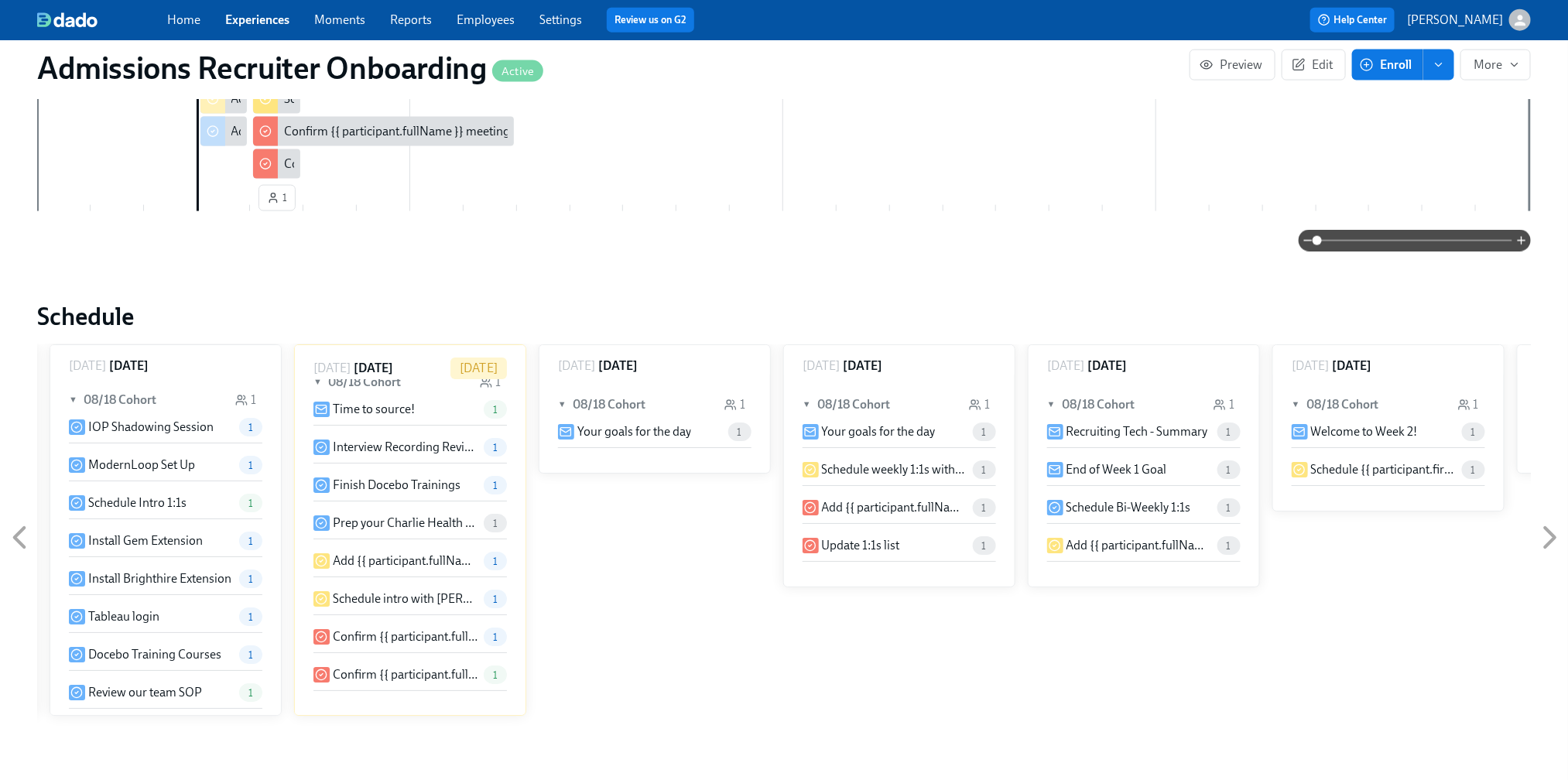
scroll to position [0, 0]
click at [164, 461] on p "ModernLoop Set Up" at bounding box center [141, 469] width 106 height 17
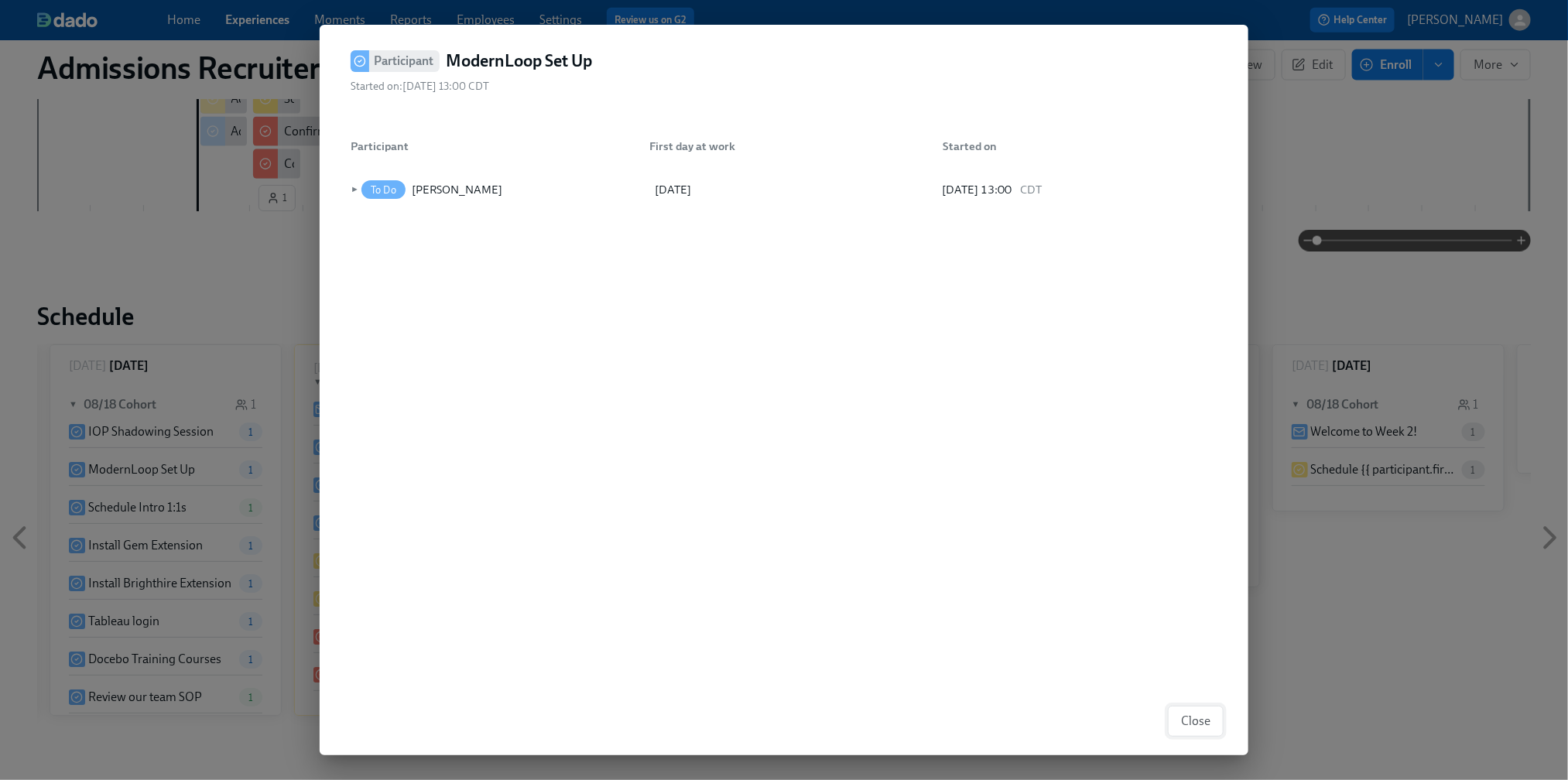
click at [1190, 717] on span "Close" at bounding box center [1195, 721] width 30 height 16
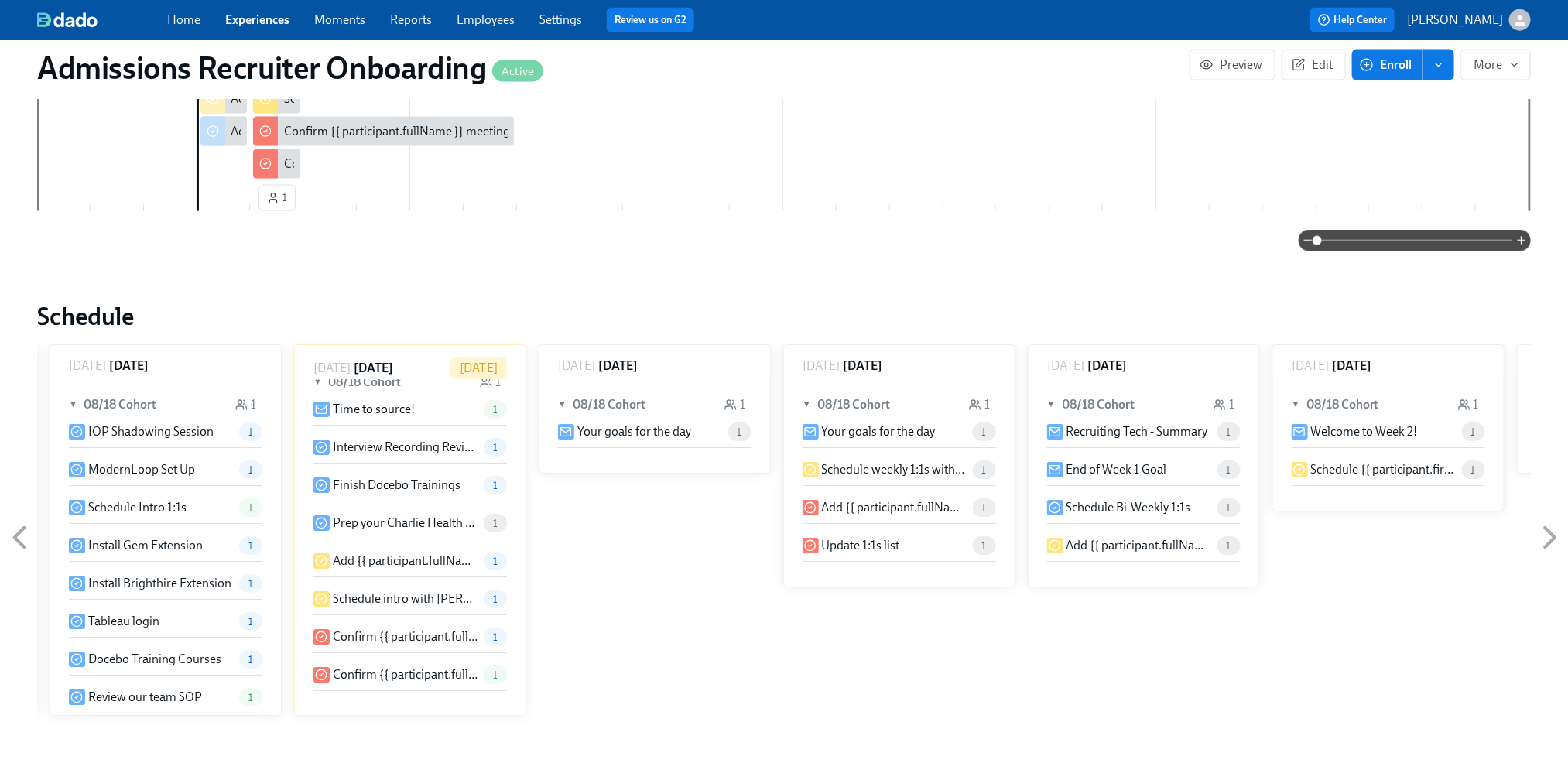
click at [150, 461] on p "ModernLoop Set Up" at bounding box center [141, 469] width 106 height 17
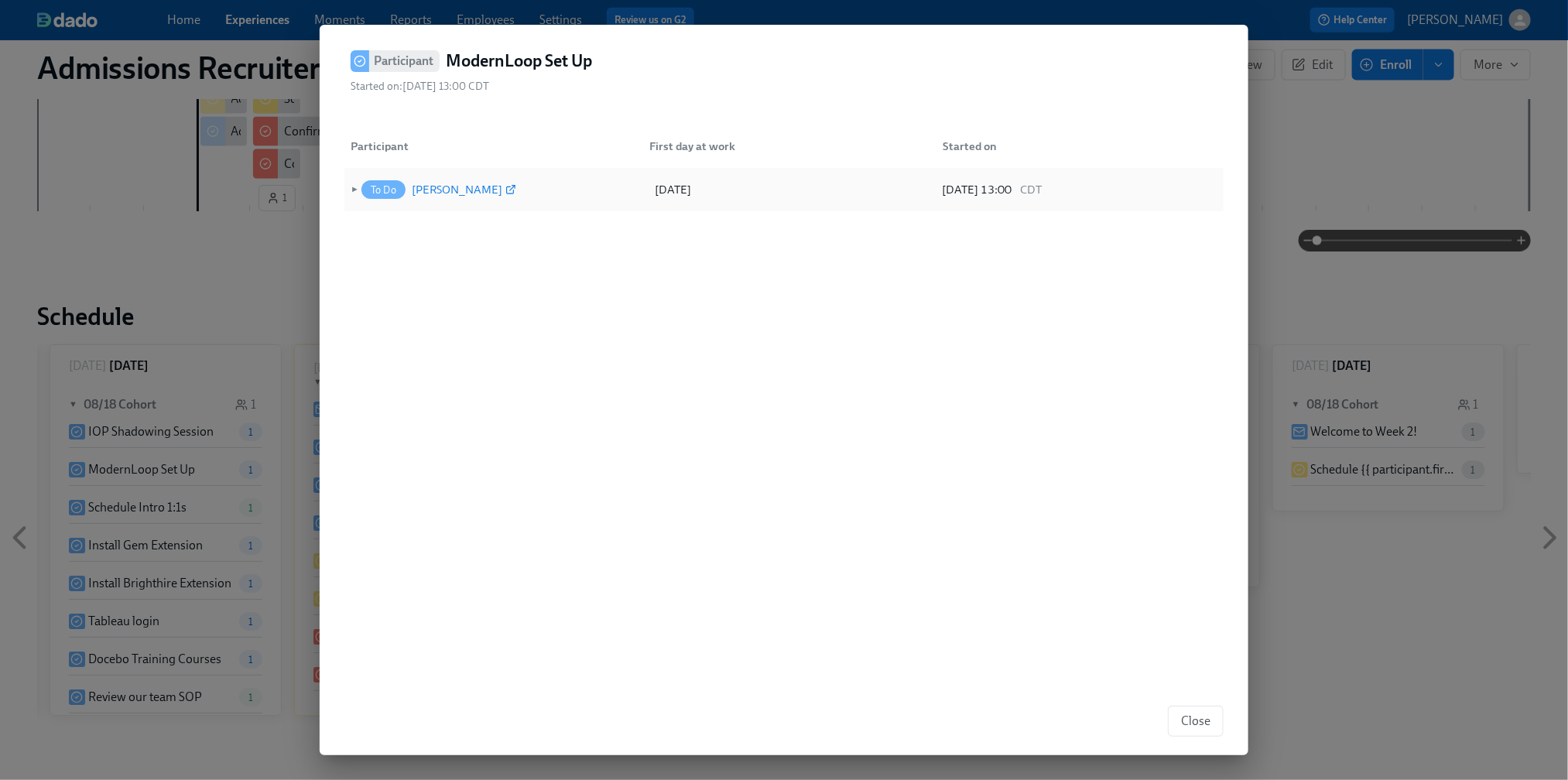
click at [456, 189] on div "[PERSON_NAME]" at bounding box center [457, 189] width 91 height 18
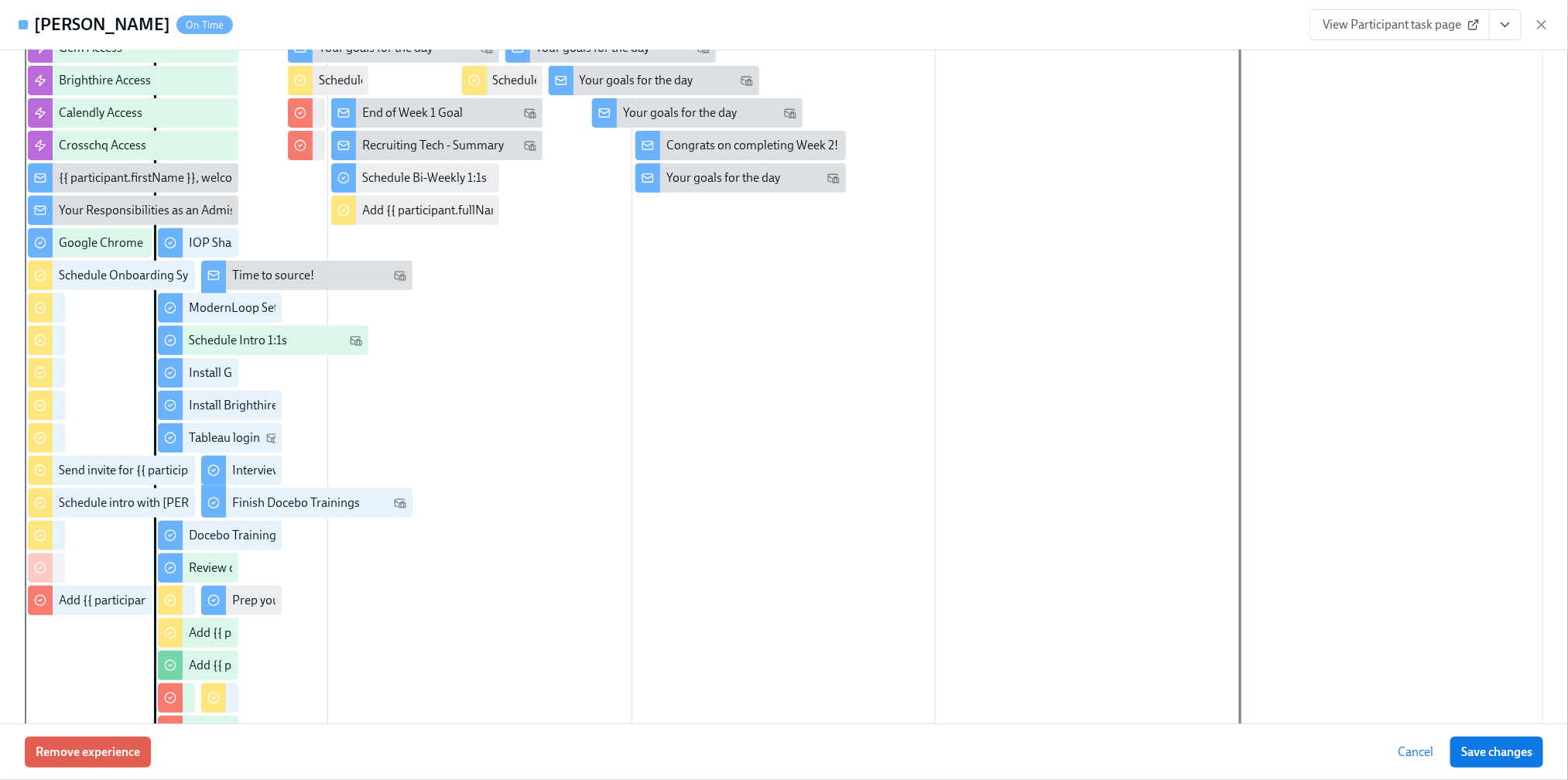
scroll to position [268, 0]
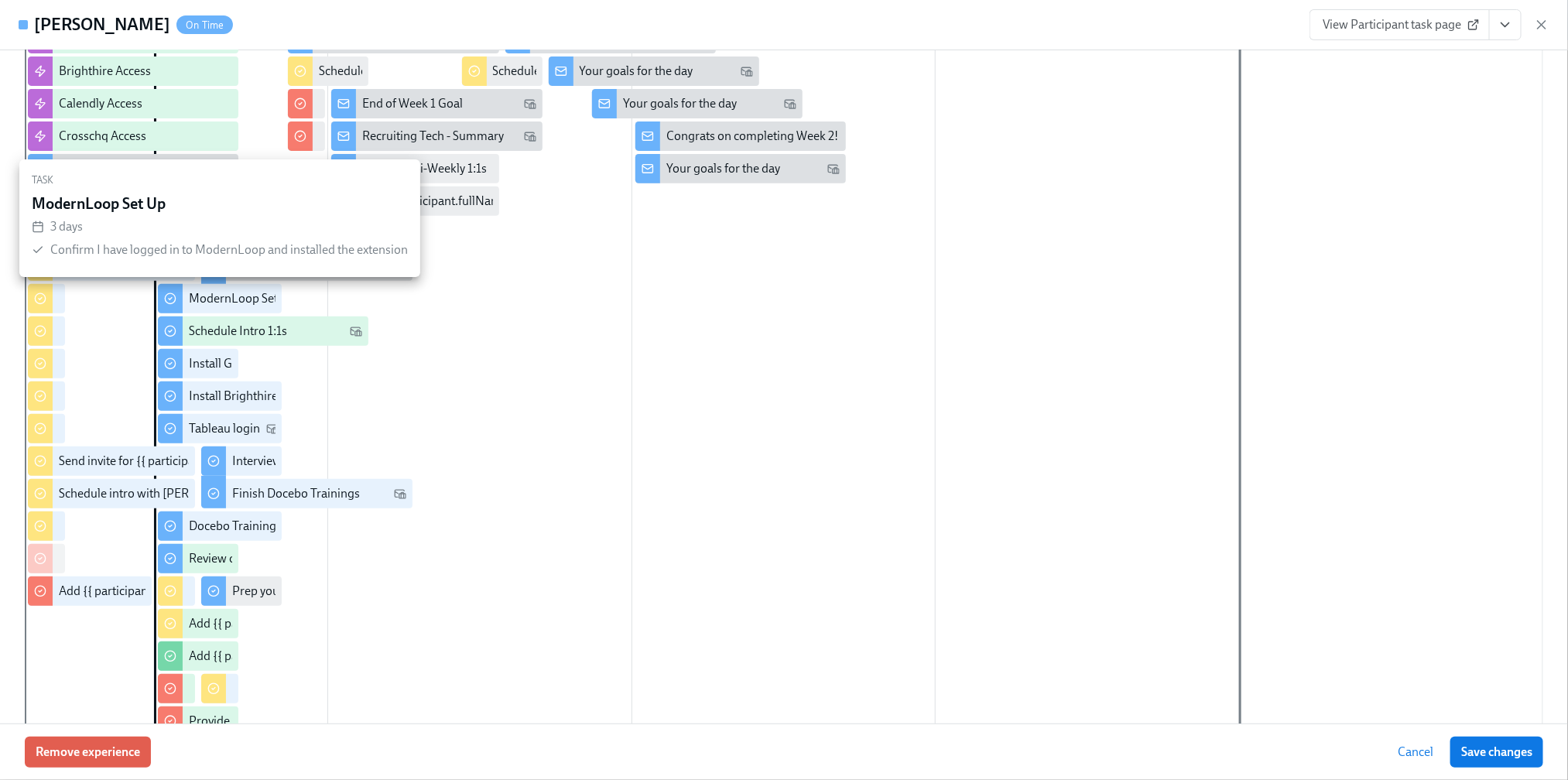
click at [230, 305] on div "ModernLoop Set Up" at bounding box center [241, 299] width 106 height 17
click at [232, 295] on div "ModernLoop Set Up" at bounding box center [241, 299] width 106 height 17
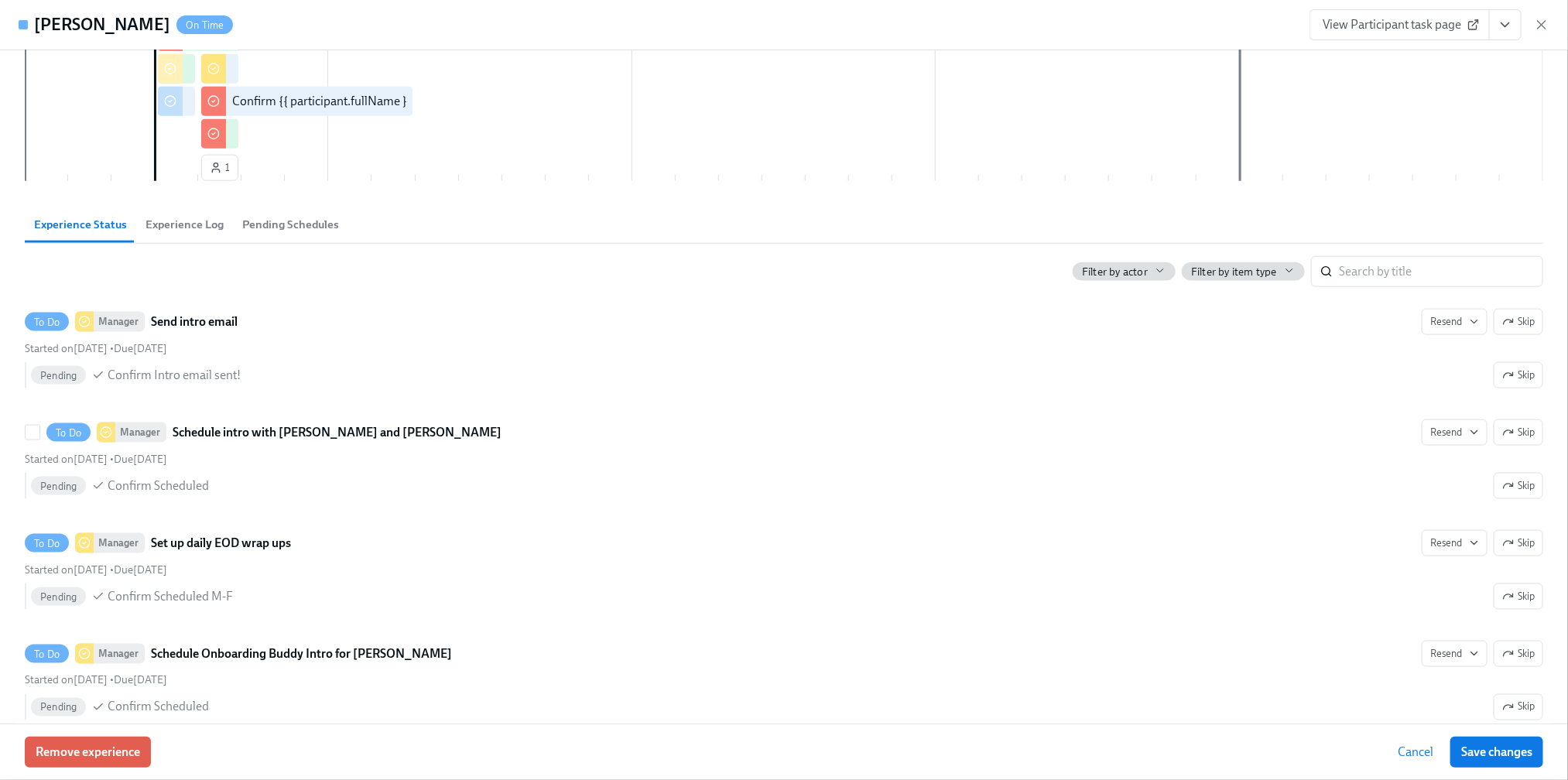
scroll to position [987, 0]
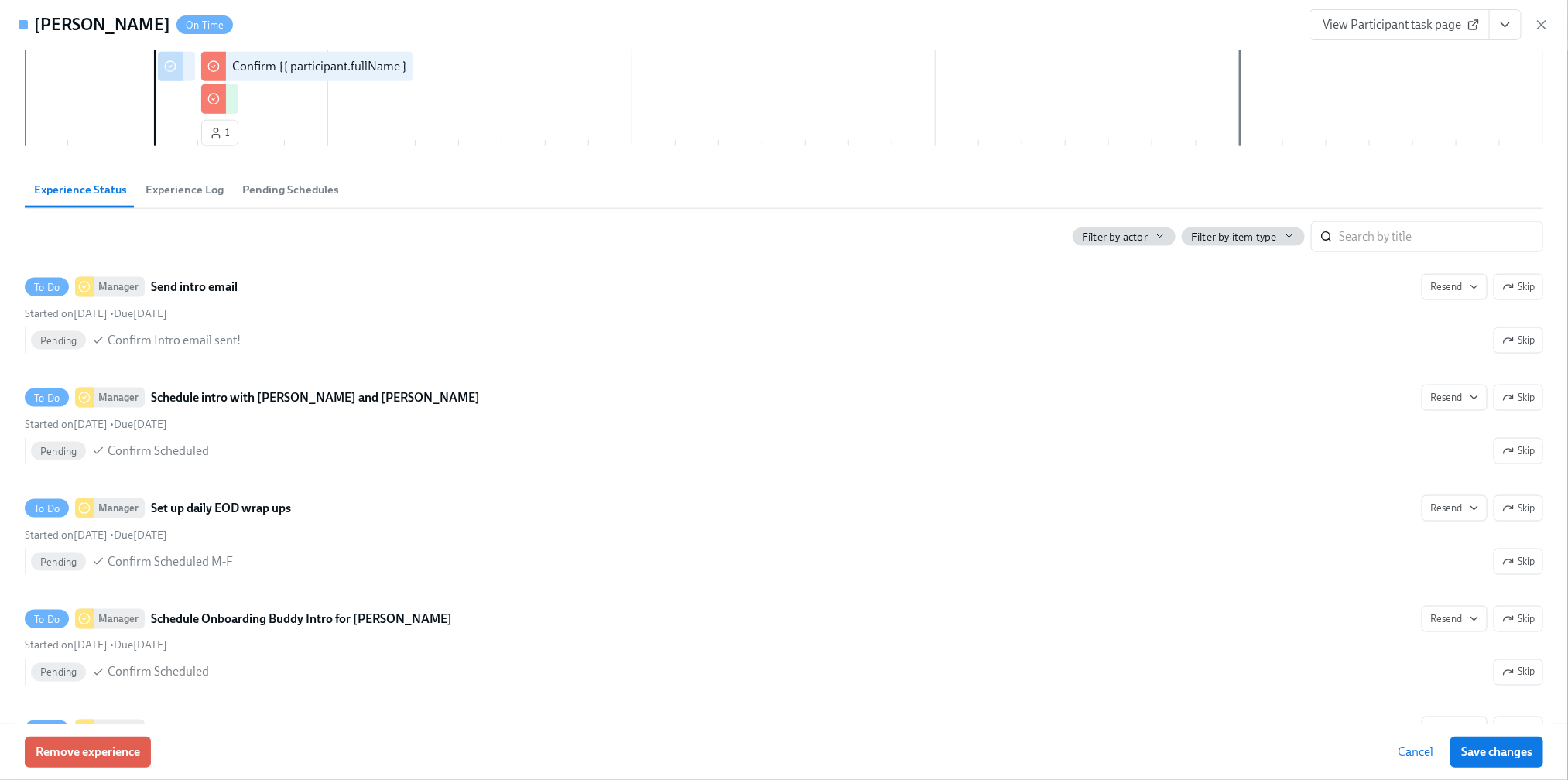
click at [1397, 744] on span "Cancel" at bounding box center [1415, 751] width 35 height 16
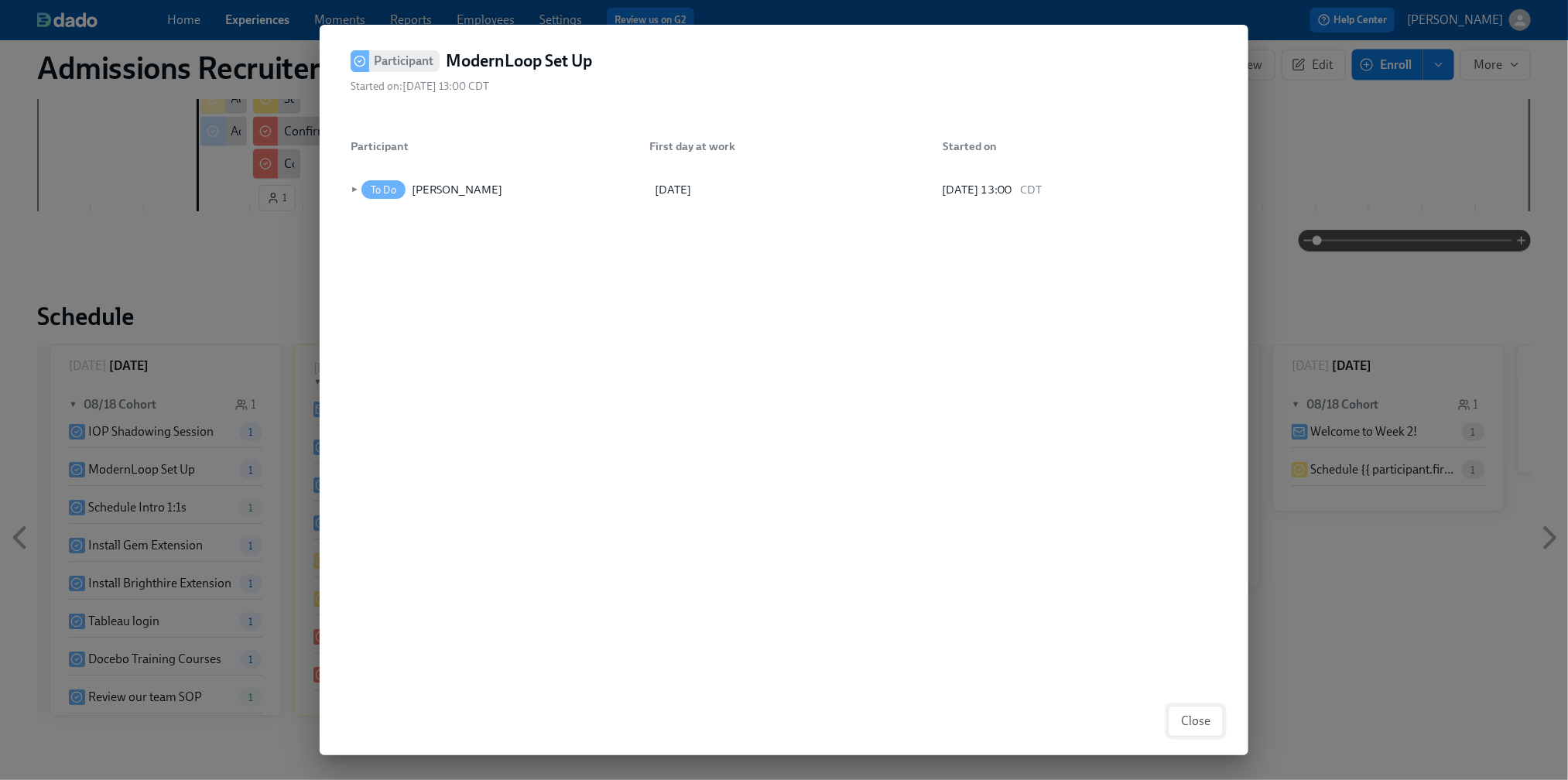
click at [1197, 709] on button "Close" at bounding box center [1195, 720] width 55 height 30
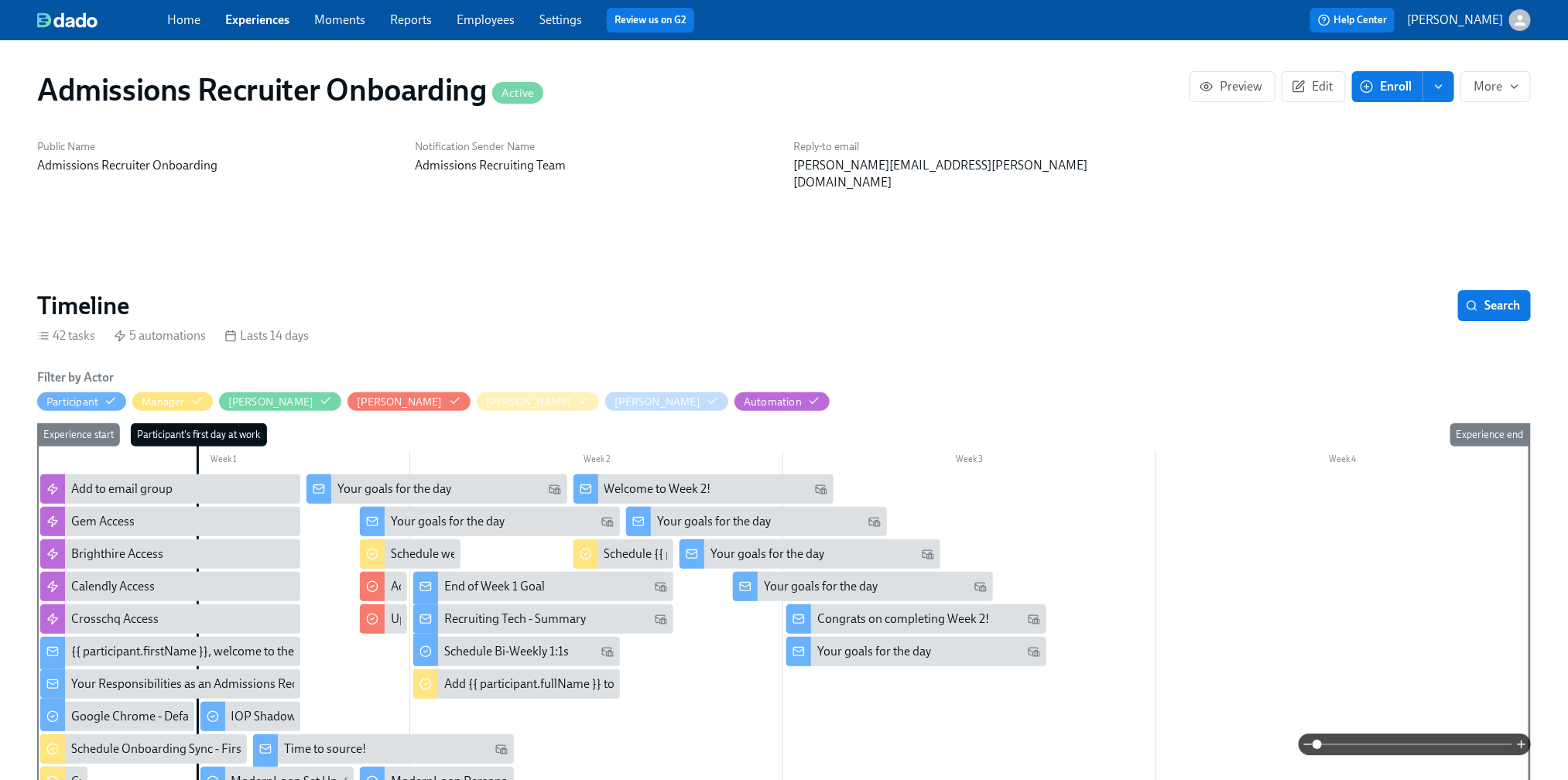
click at [266, 18] on link "Experiences" at bounding box center [257, 19] width 64 height 15
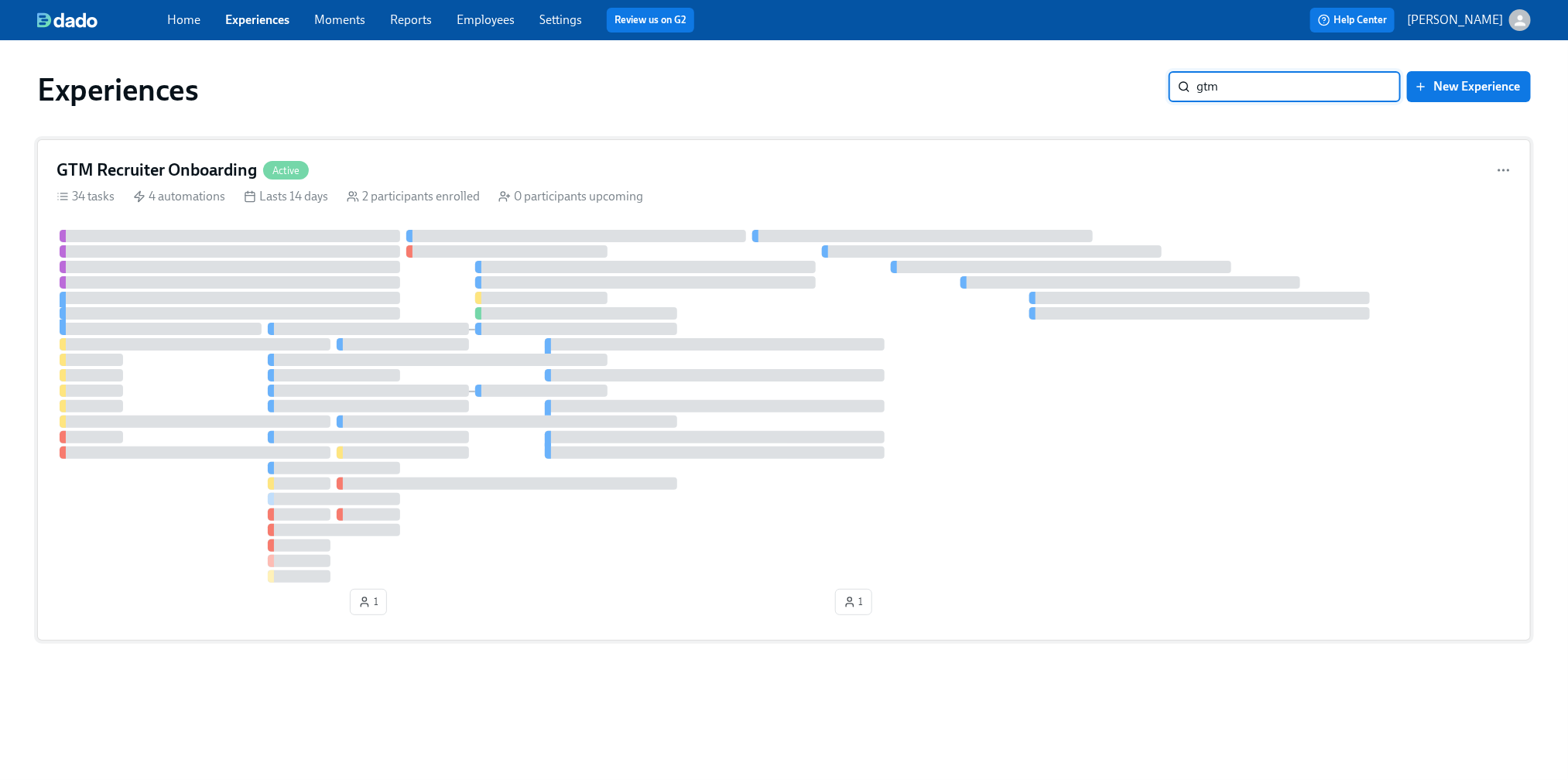
type input "gtm"
click at [858, 166] on div "GTM Recruiter Onboarding Active" at bounding box center [783, 170] width 1454 height 23
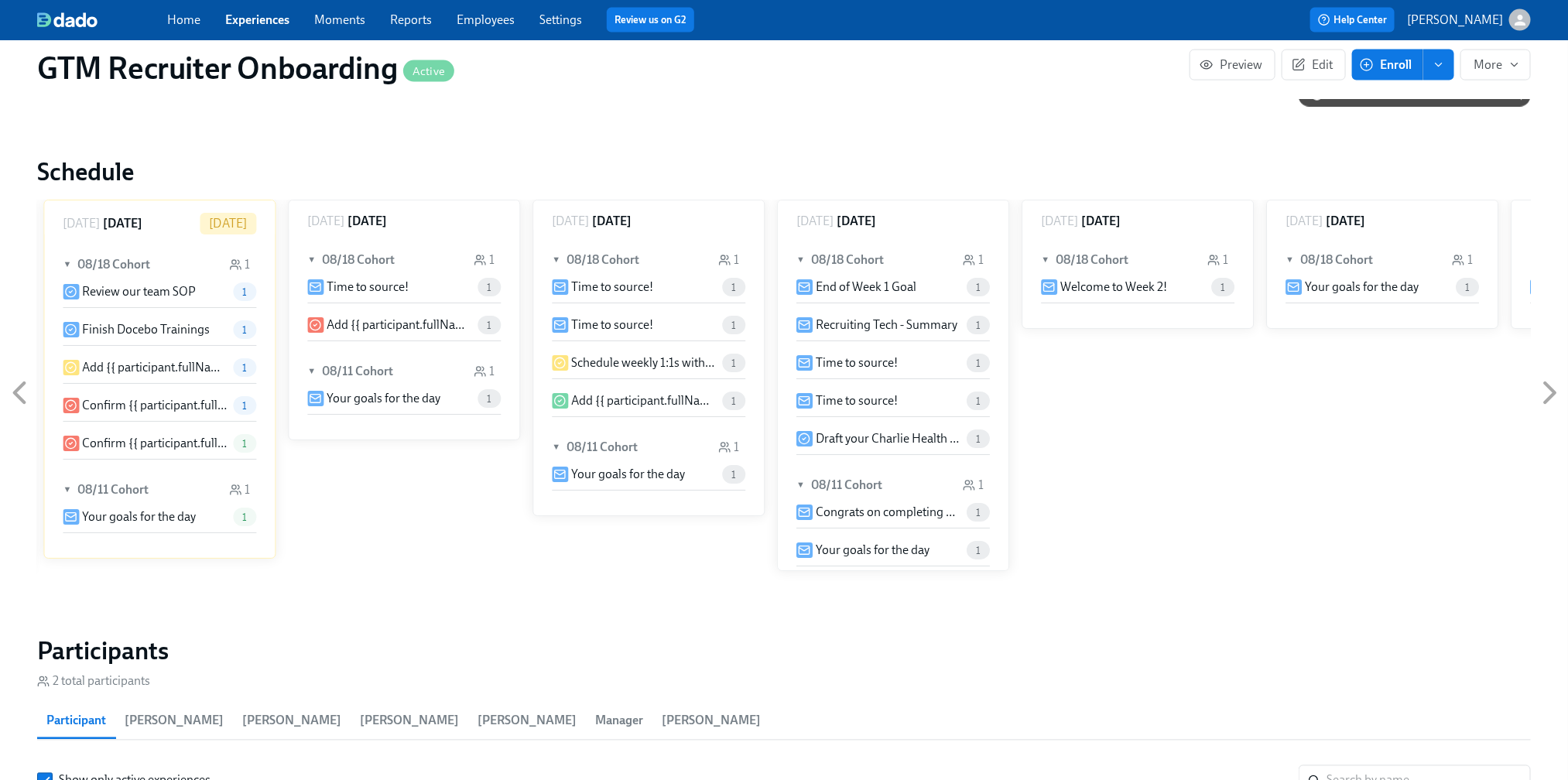
scroll to position [1138, 0]
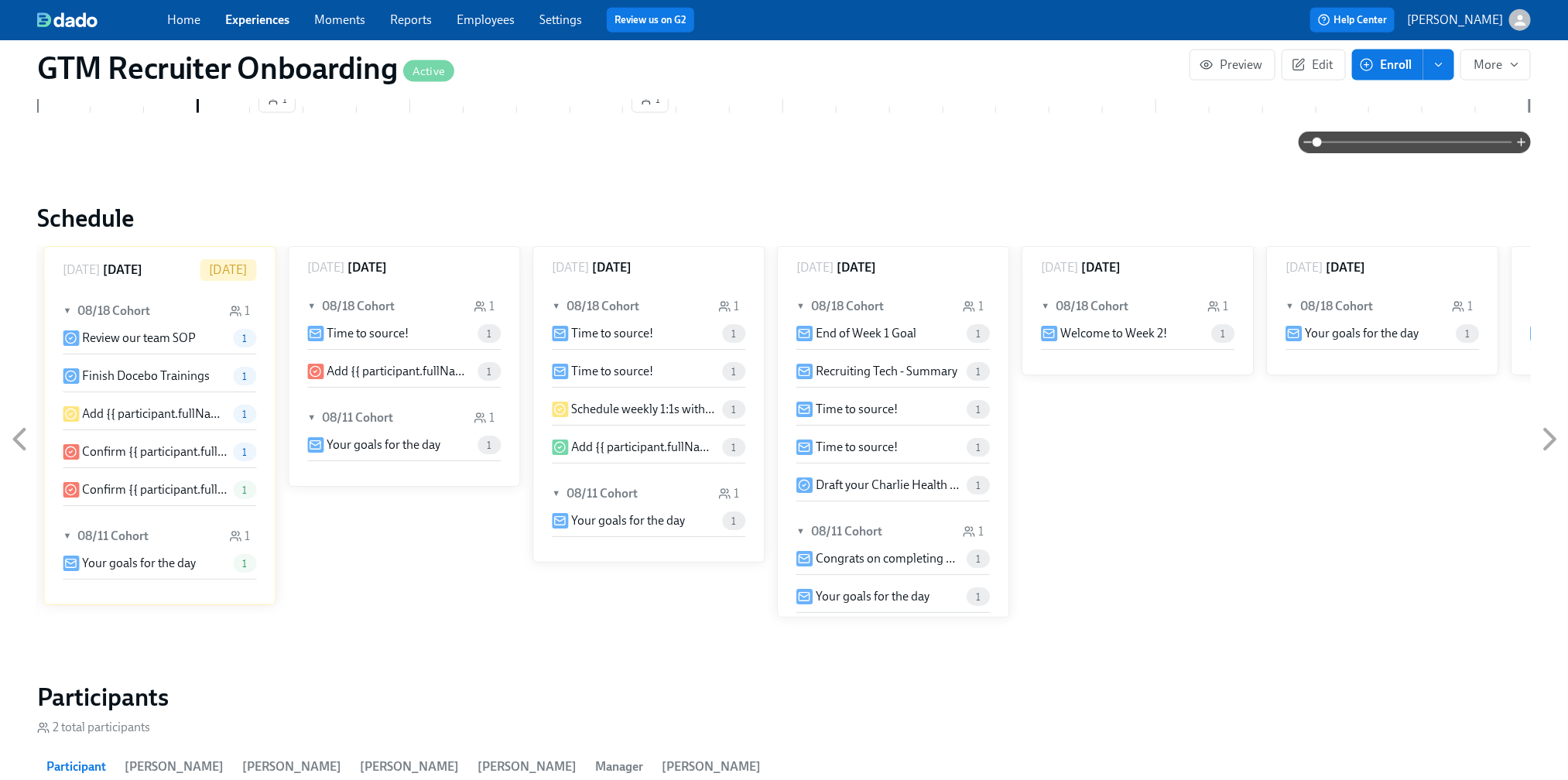
click at [559, 441] on icon at bounding box center [558, 446] width 12 height 12
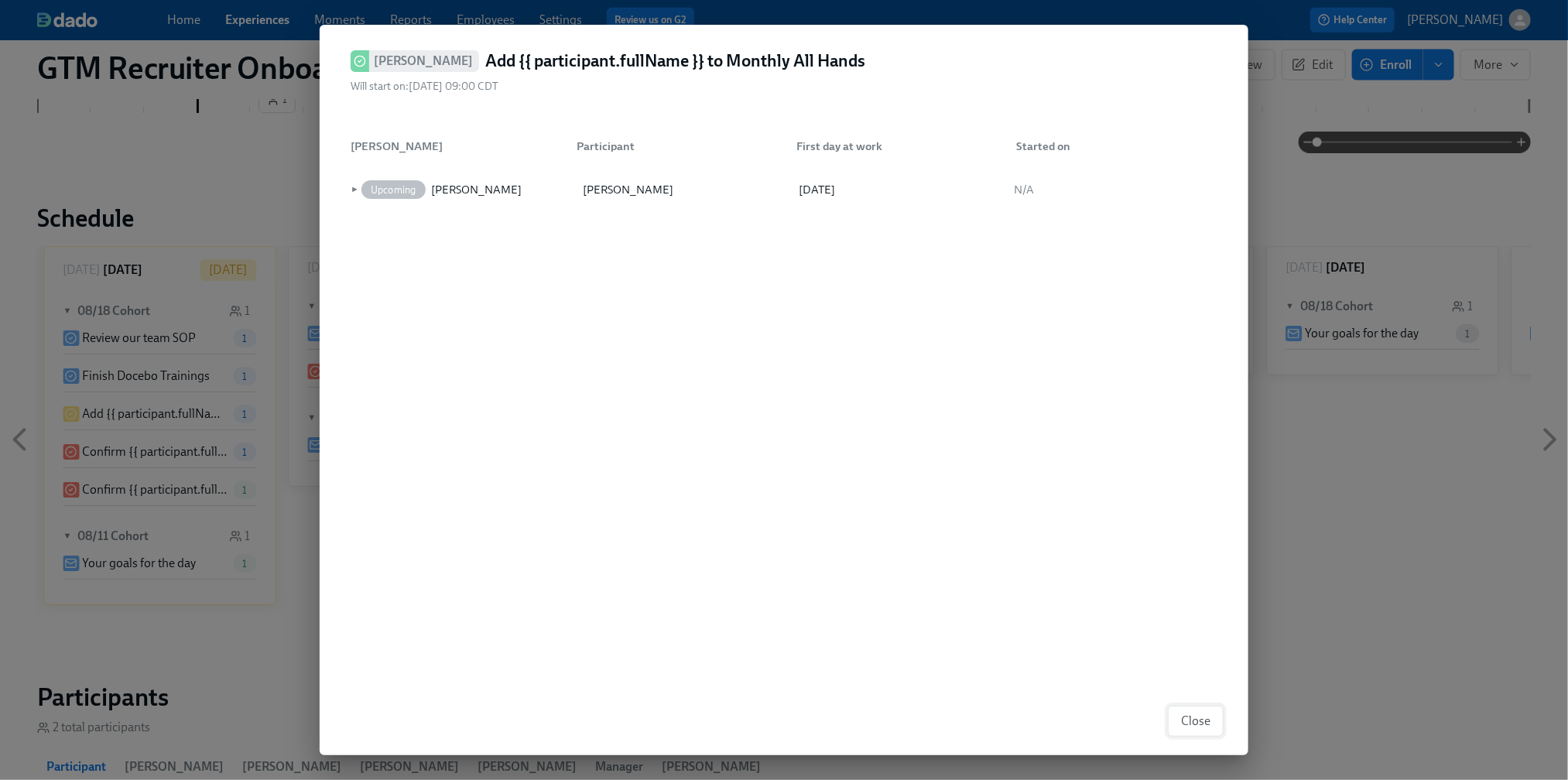
click at [1214, 715] on button "Close" at bounding box center [1195, 720] width 55 height 30
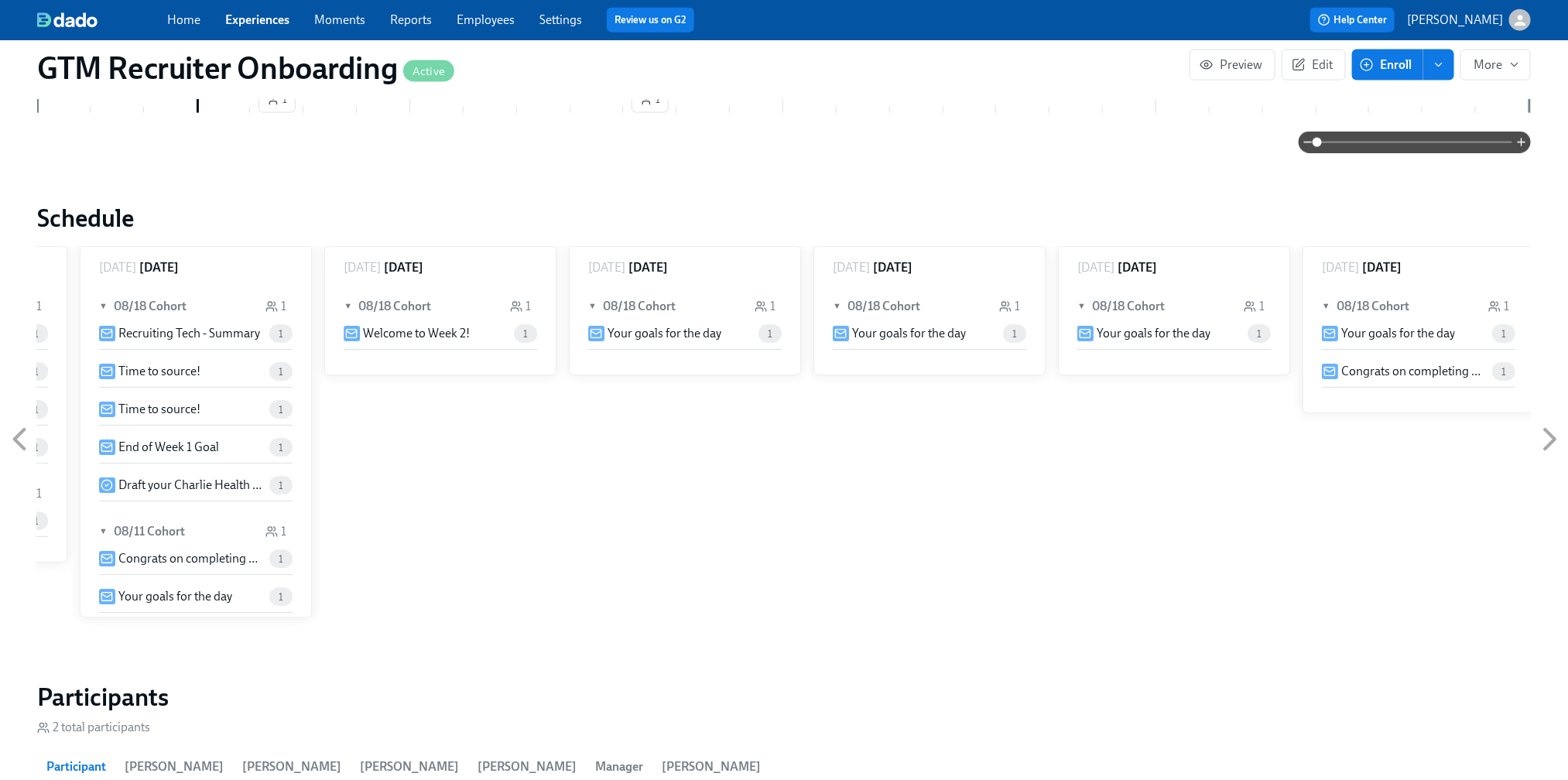
scroll to position [0, 2406]
click at [21, 420] on icon at bounding box center [19, 439] width 39 height 39
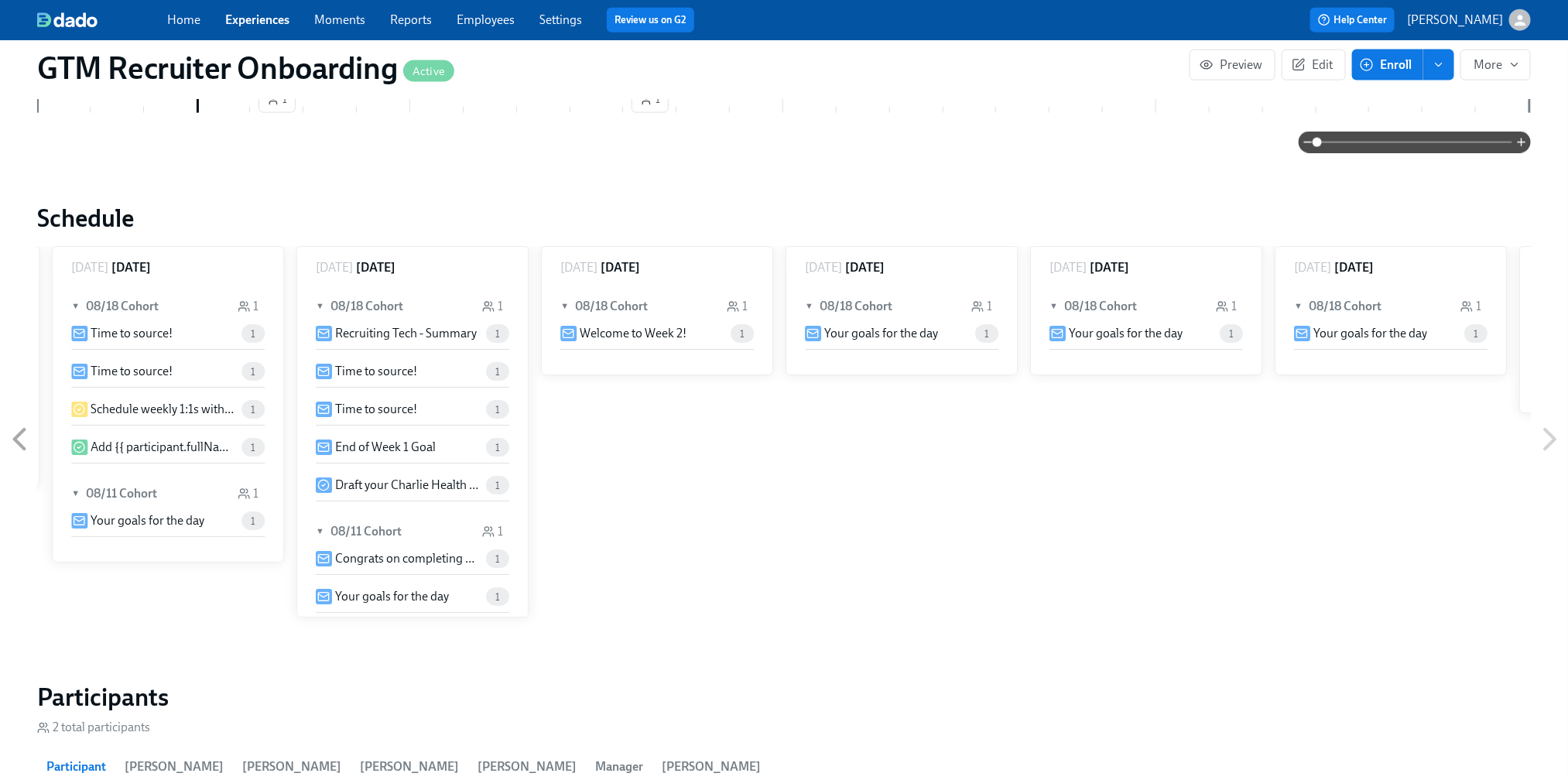
scroll to position [0, 2161]
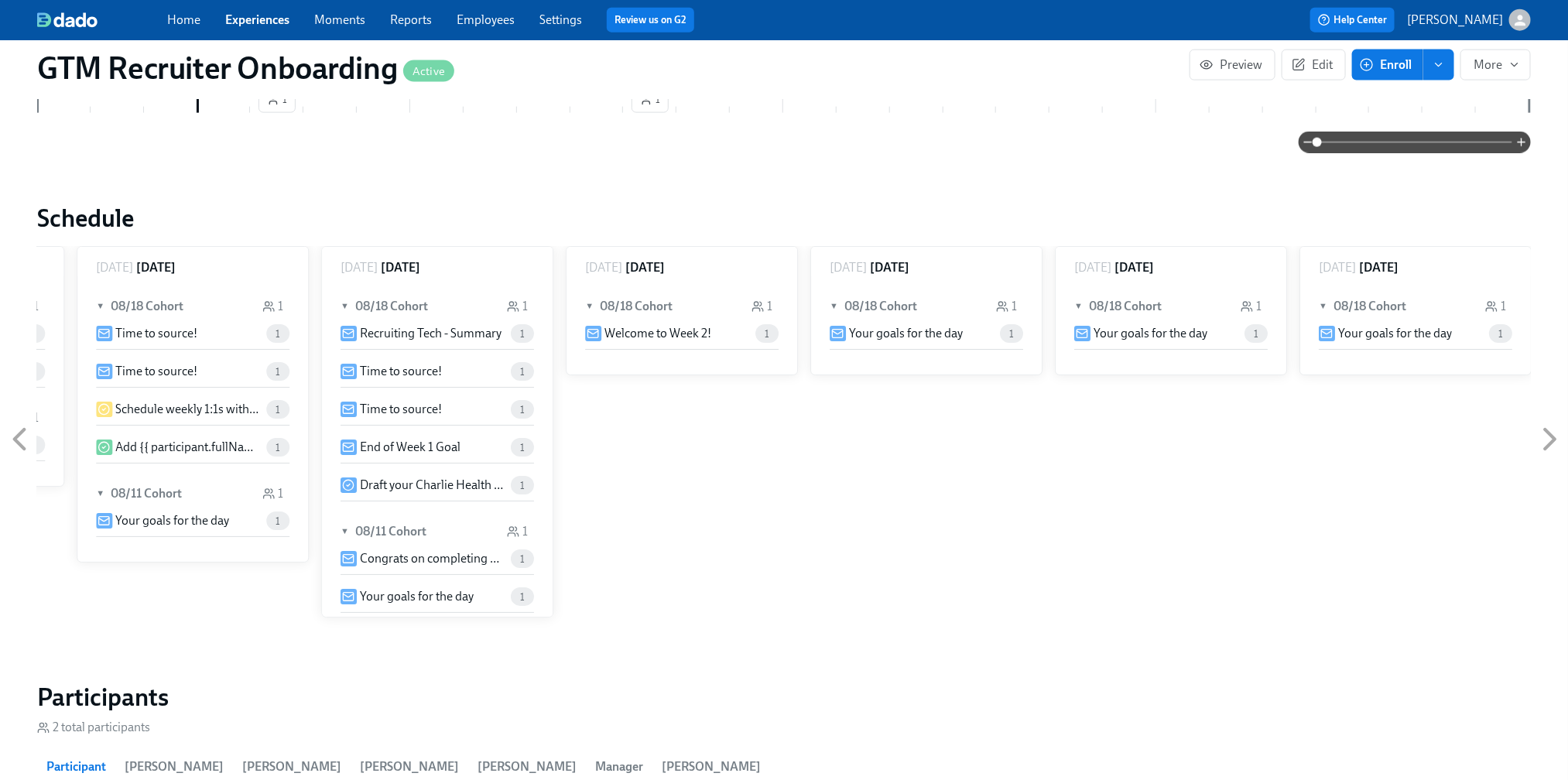
click at [21, 421] on icon at bounding box center [19, 439] width 39 height 39
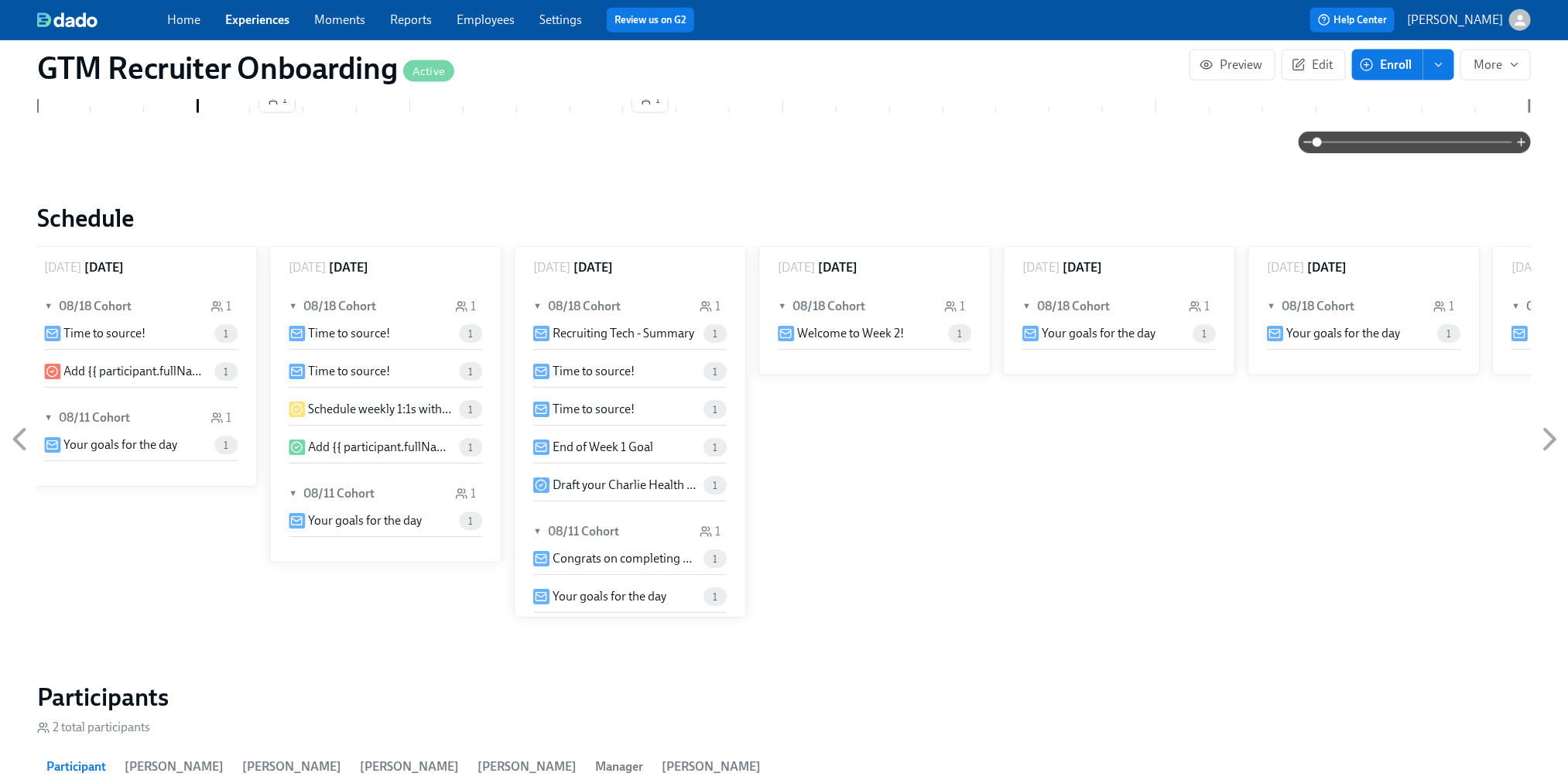
scroll to position [0, 1917]
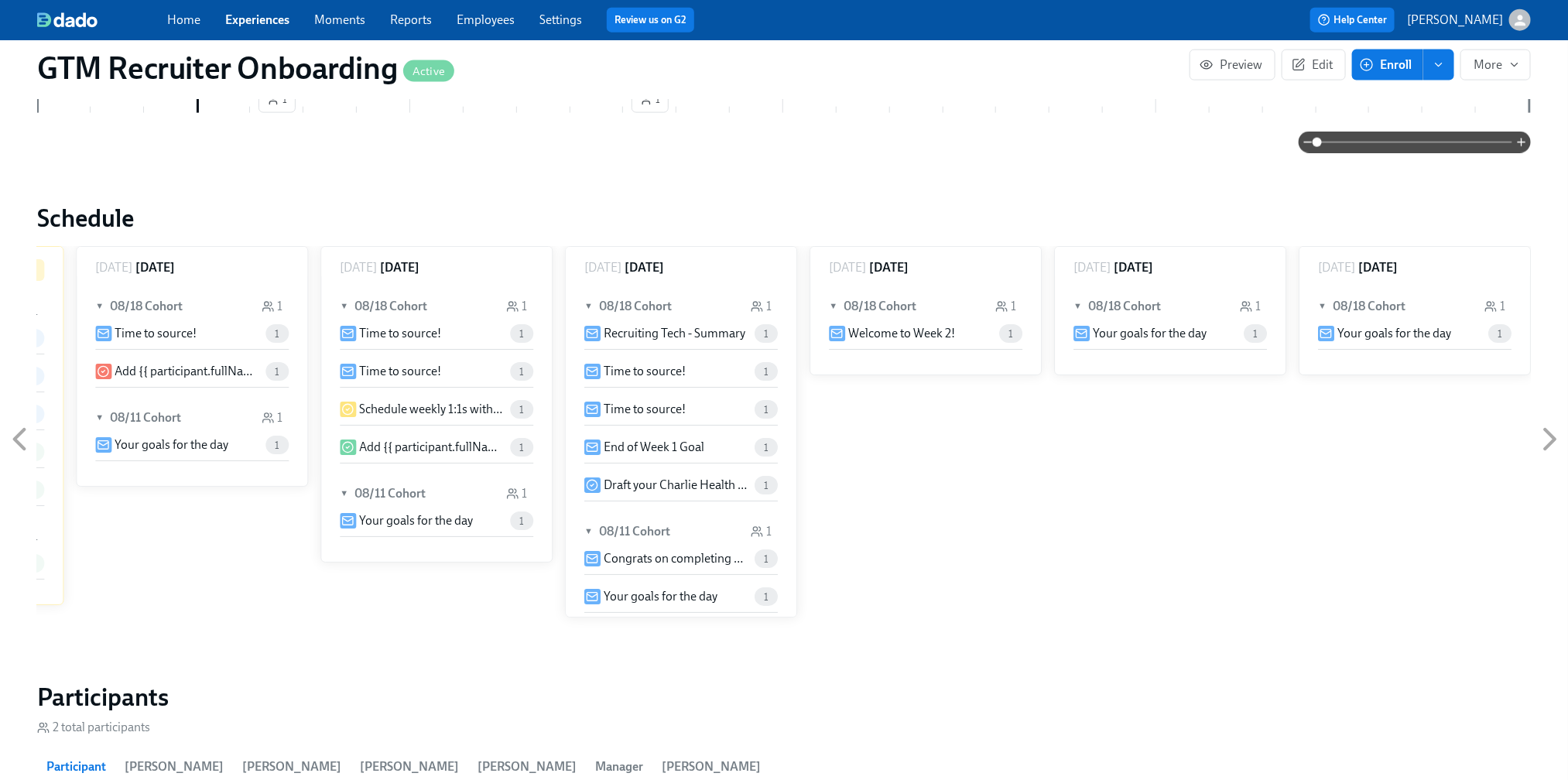
click at [21, 421] on icon at bounding box center [19, 439] width 39 height 39
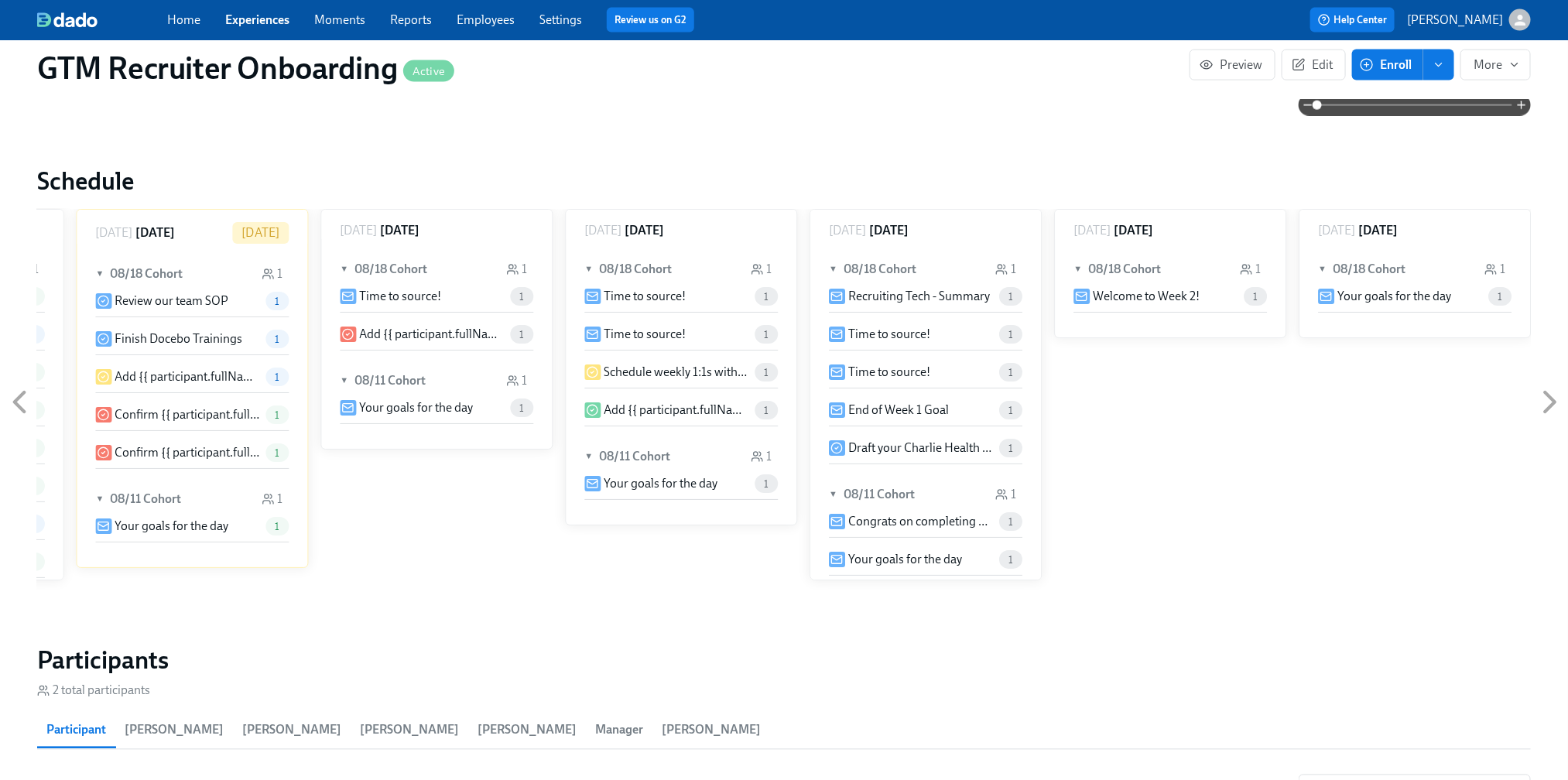
scroll to position [1174, 0]
click at [154, 518] on div "Your goals for the day 1" at bounding box center [191, 527] width 193 height 18
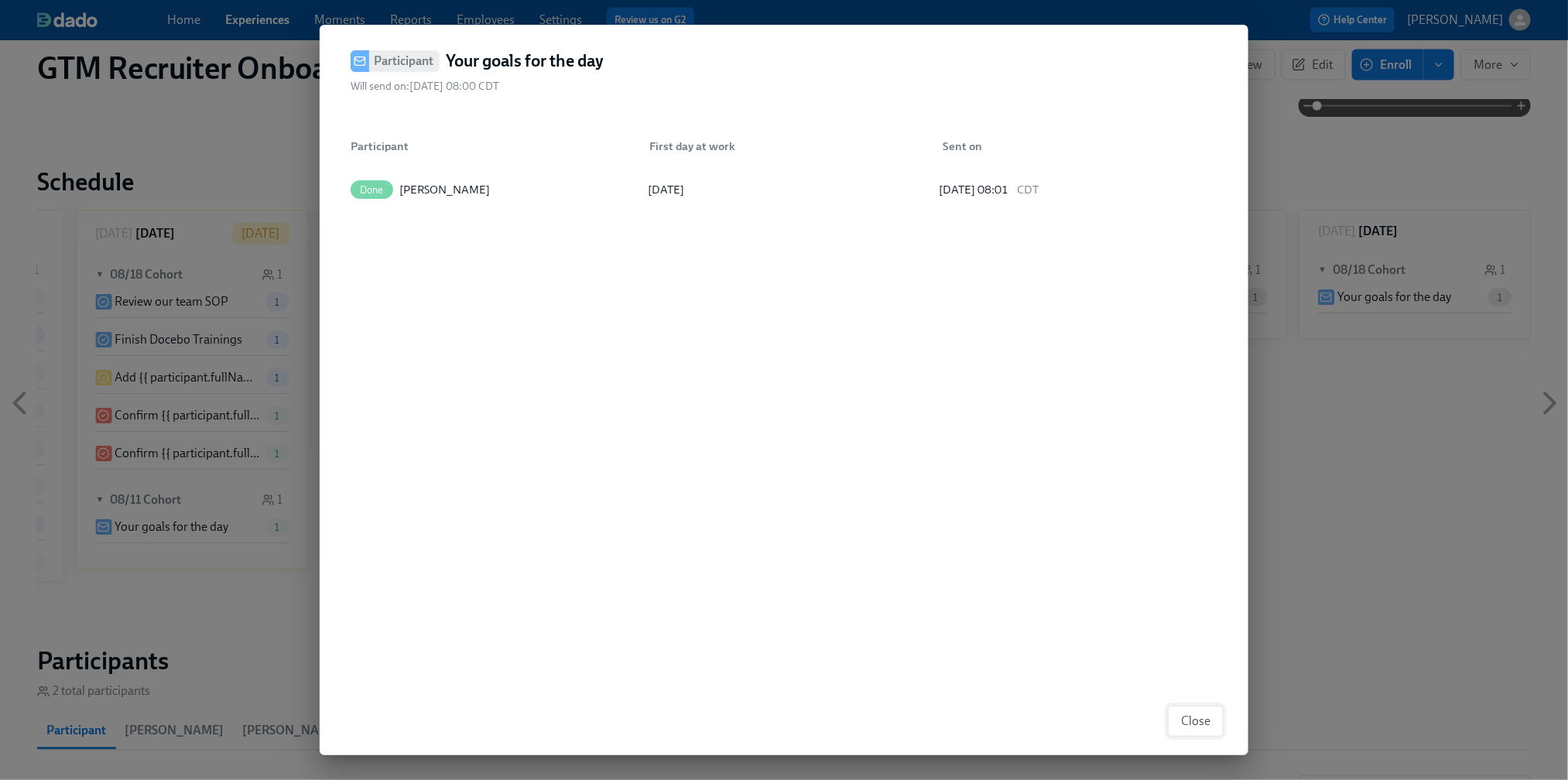
click at [1190, 713] on span "Close" at bounding box center [1195, 721] width 30 height 16
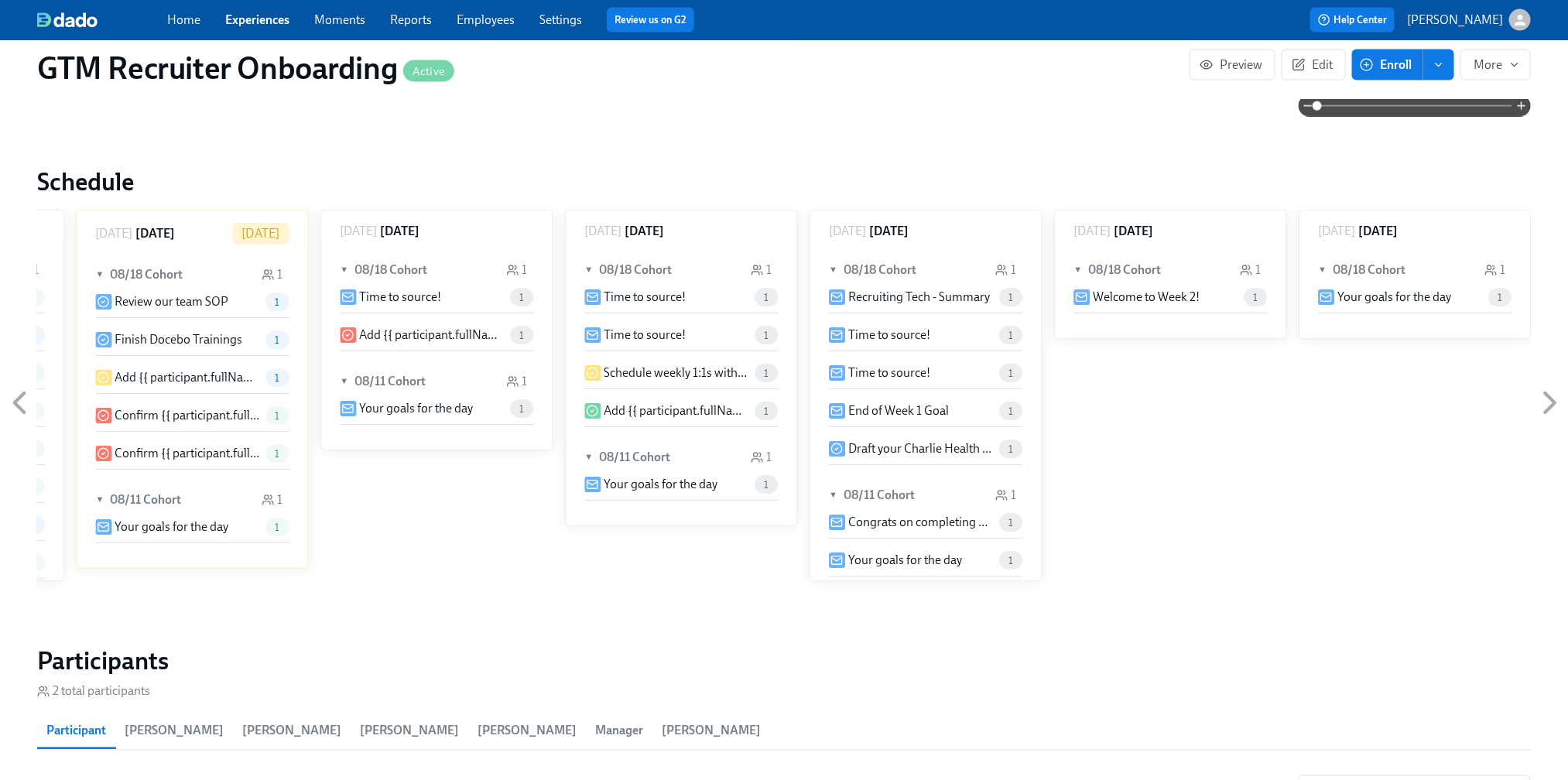
scroll to position [1150, 0]
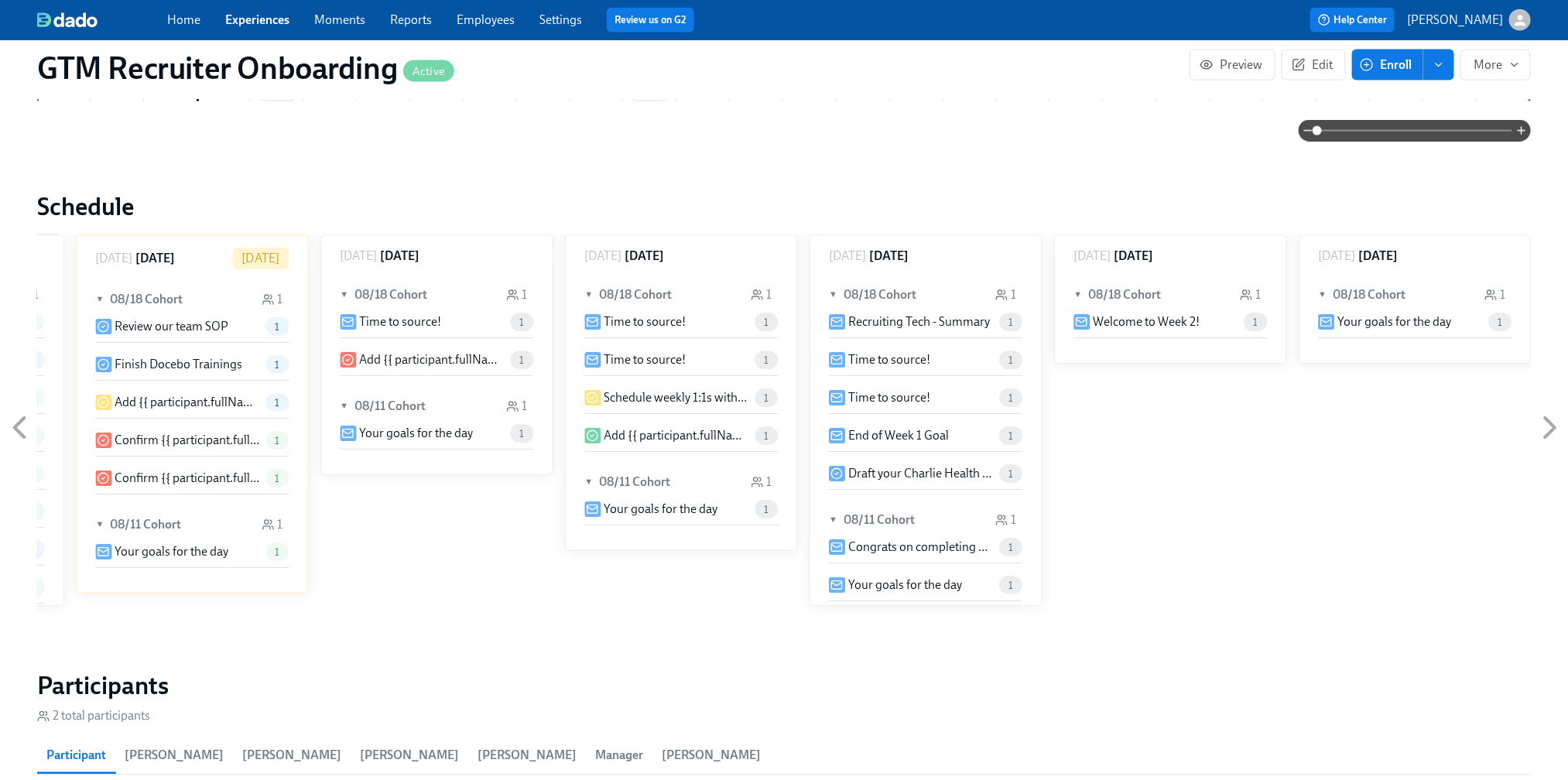
click at [190, 394] on p "Add {{ participant.fullName }} to Weekly Team Meeting" at bounding box center [187, 402] width 144 height 17
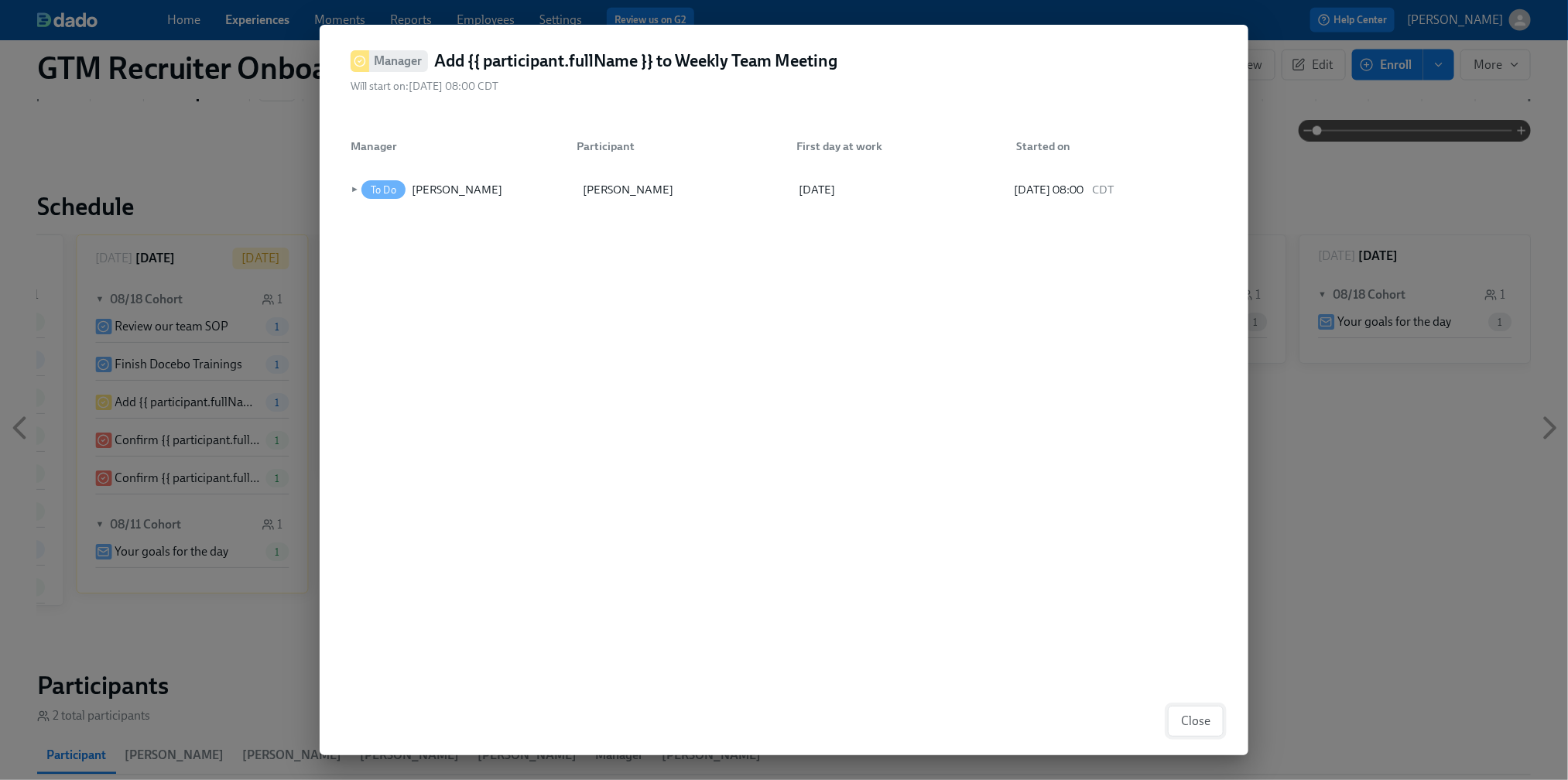
click at [1183, 728] on span "Close" at bounding box center [1195, 721] width 30 height 16
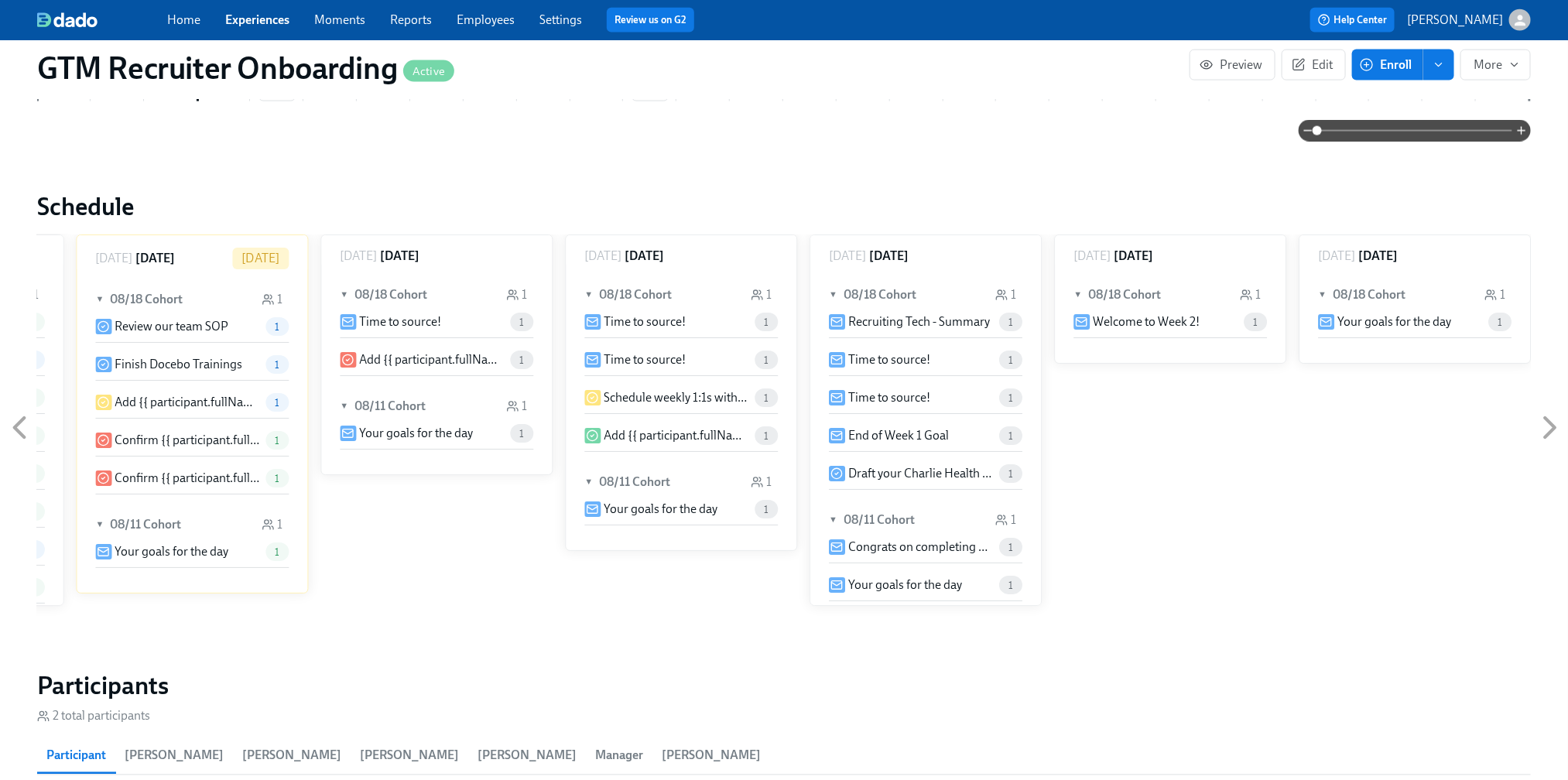
click at [14, 413] on icon at bounding box center [19, 428] width 39 height 39
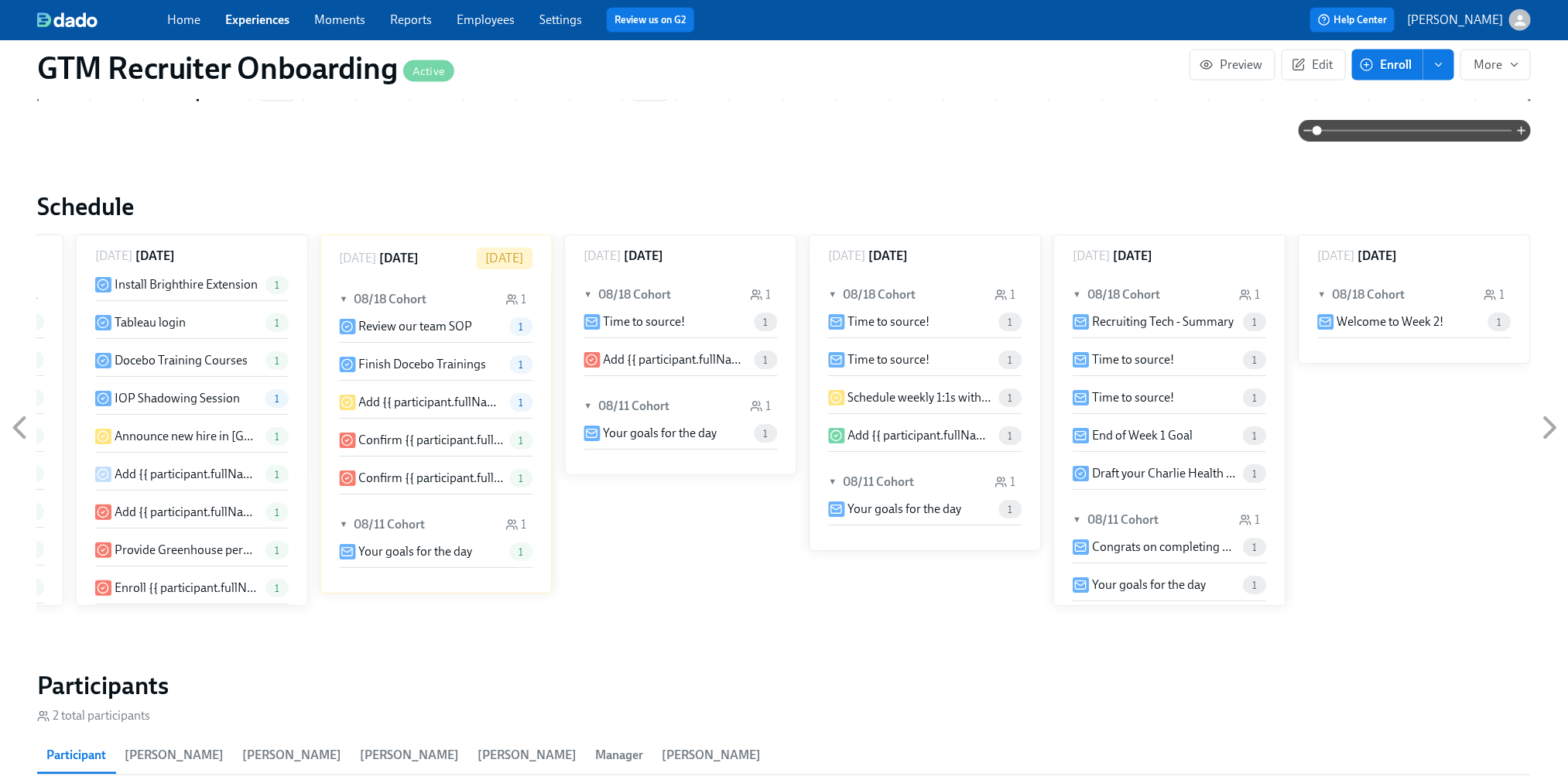
scroll to position [155, 0]
click at [221, 461] on p "Add {{ participant.fullName }} to Tableau Dashboard" at bounding box center [187, 469] width 144 height 17
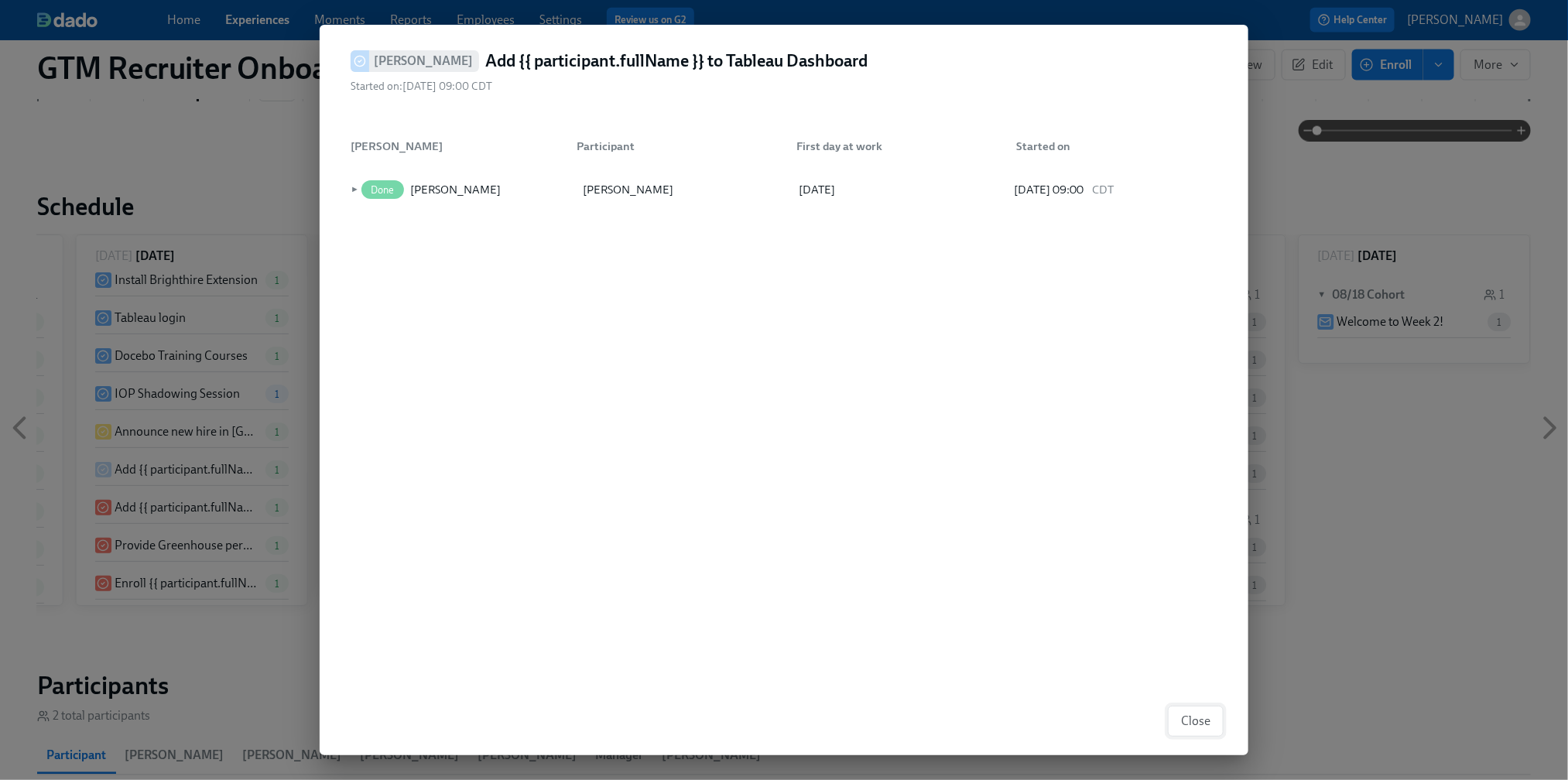
click at [1183, 715] on span "Close" at bounding box center [1195, 721] width 30 height 16
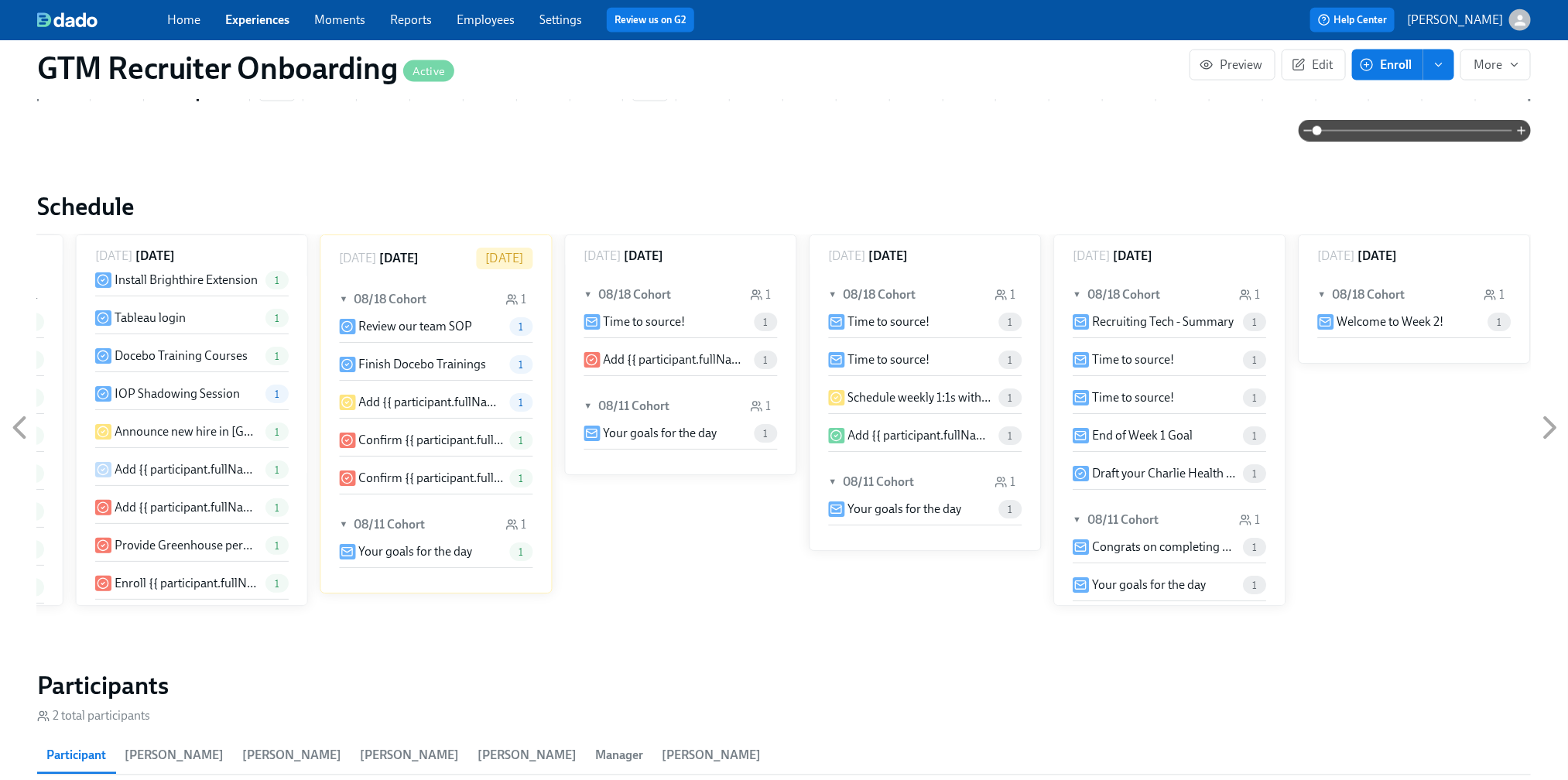
click at [168, 461] on p "Add {{ participant.fullName }} to Tableau Dashboard" at bounding box center [187, 469] width 144 height 17
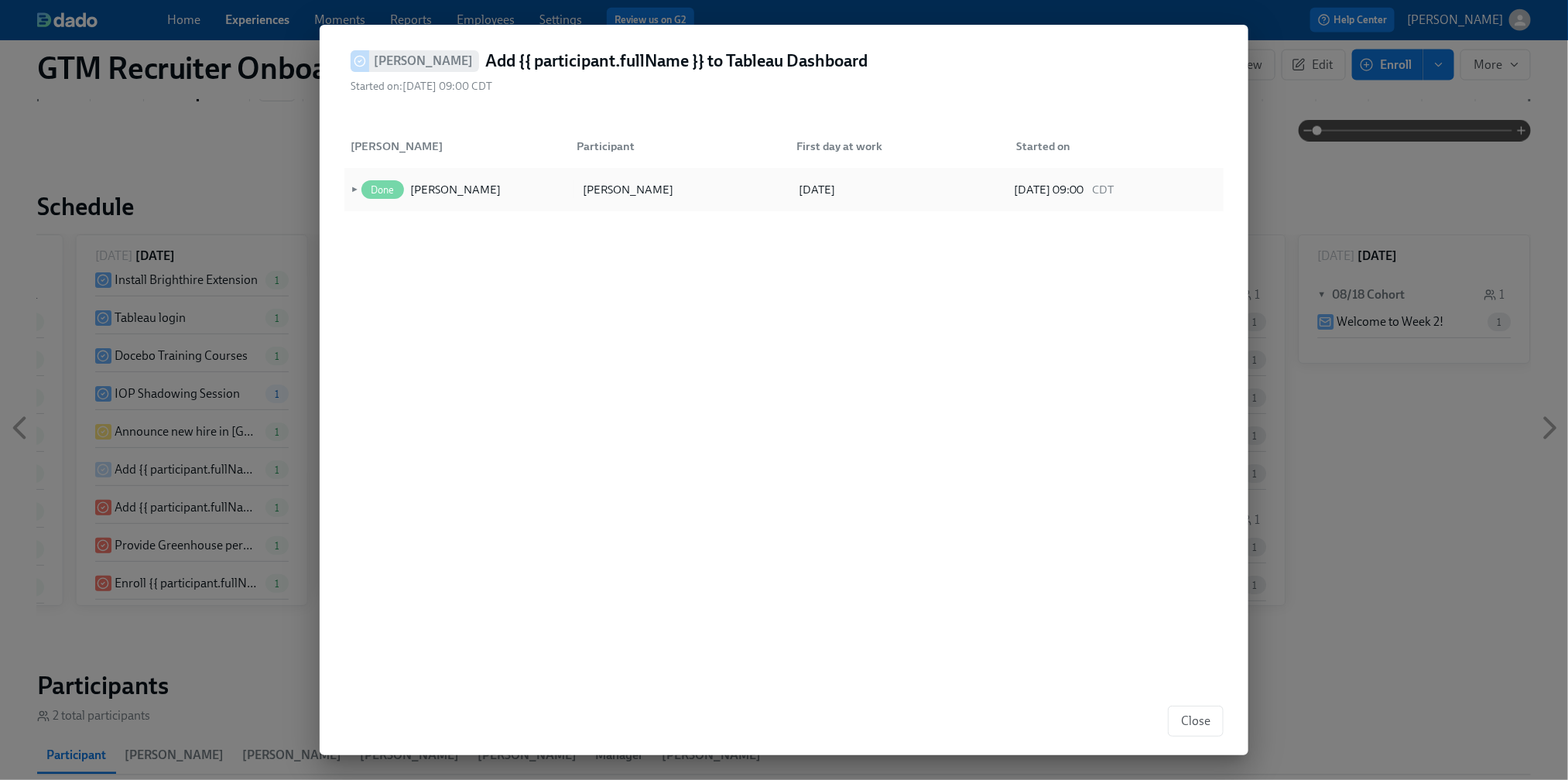
click at [349, 189] on span "►" at bounding box center [353, 189] width 11 height 17
